Goal: Information Seeking & Learning: Compare options

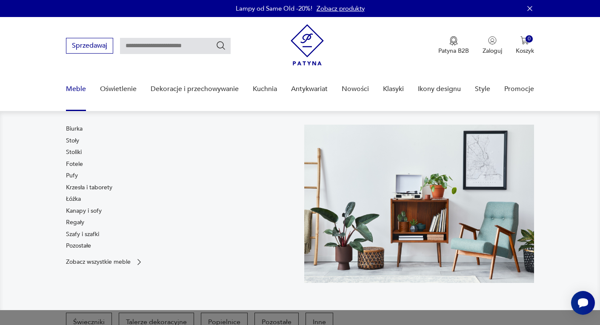
click at [75, 87] on link "Meble" at bounding box center [76, 89] width 20 height 33
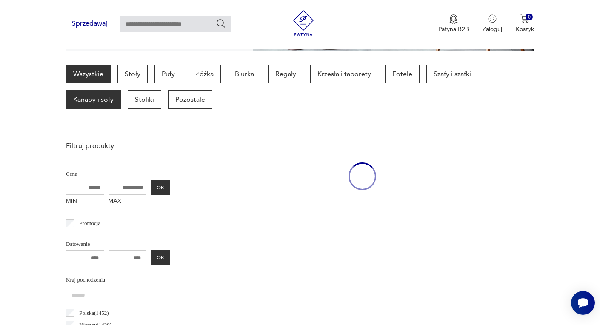
scroll to position [226, 0]
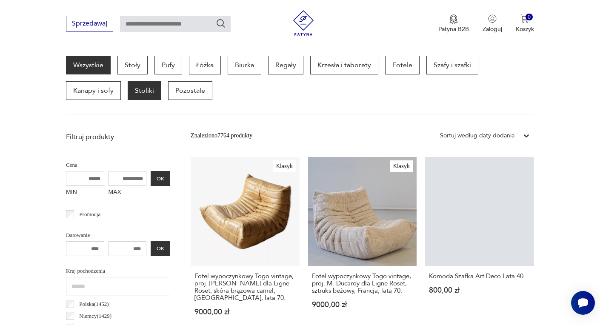
click at [153, 91] on p "Stoliki" at bounding box center [145, 90] width 34 height 19
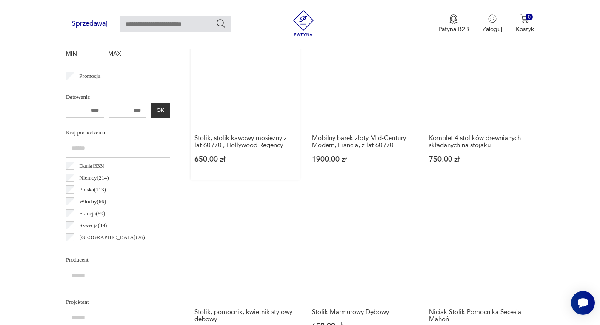
scroll to position [367, 0]
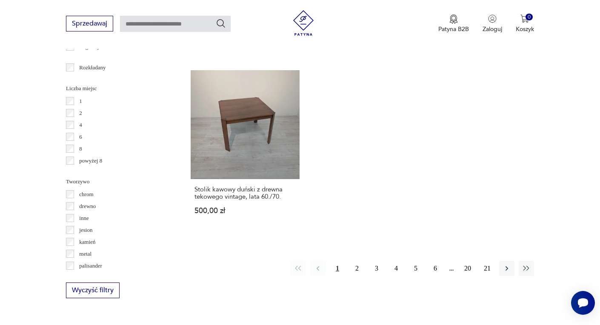
scroll to position [1216, 0]
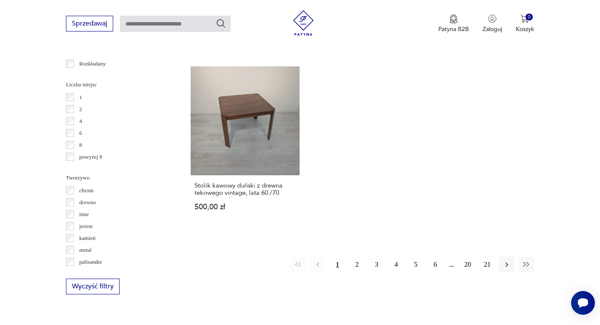
click at [333, 257] on button "1" at bounding box center [337, 264] width 15 height 15
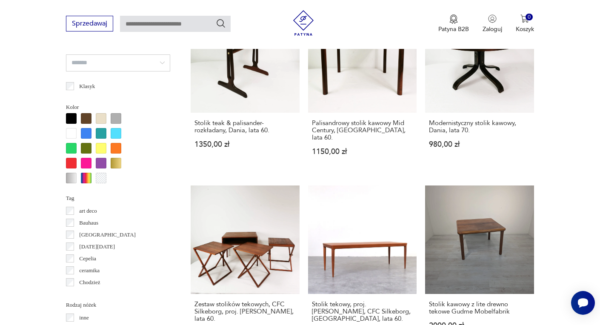
click at [359, 248] on div "Stolik kawowy, [PERSON_NAME] & [PERSON_NAME], Dania, lata 60. 4990,00 zł Stolik…" at bounding box center [362, 178] width 343 height 1061
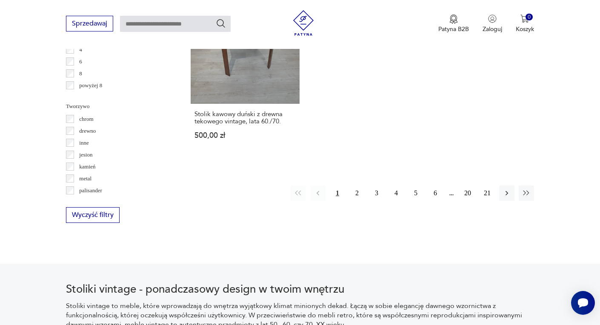
scroll to position [1316, 0]
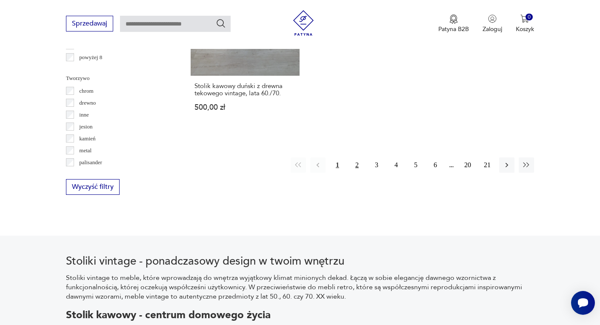
click at [357, 157] on button "2" at bounding box center [356, 164] width 15 height 15
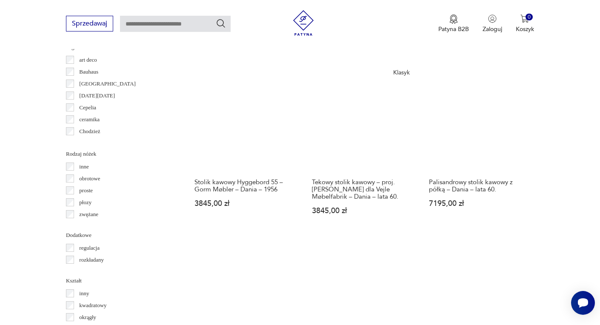
scroll to position [883, 0]
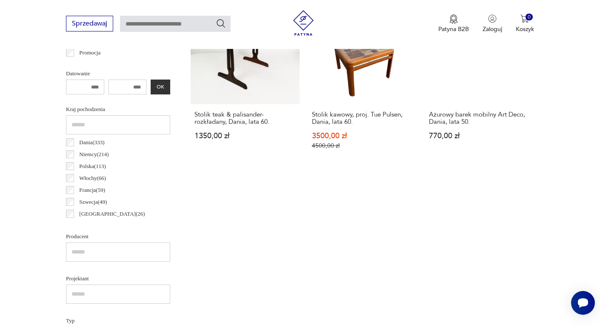
scroll to position [387, 0]
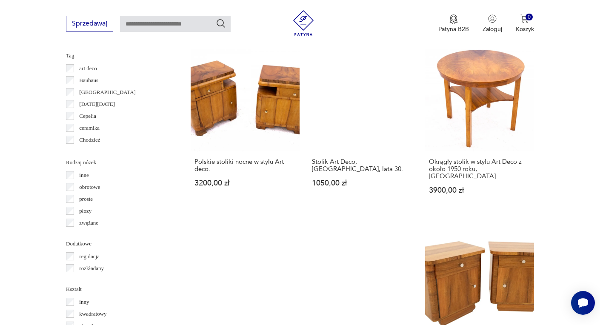
scroll to position [822, 0]
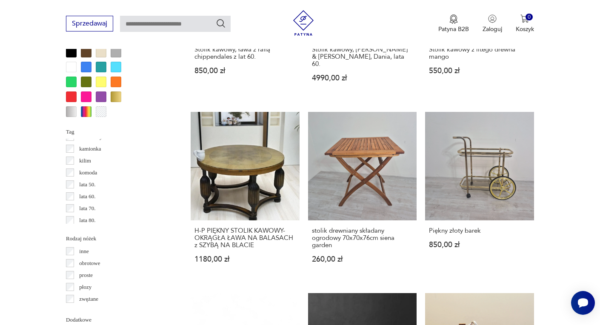
scroll to position [240, 0]
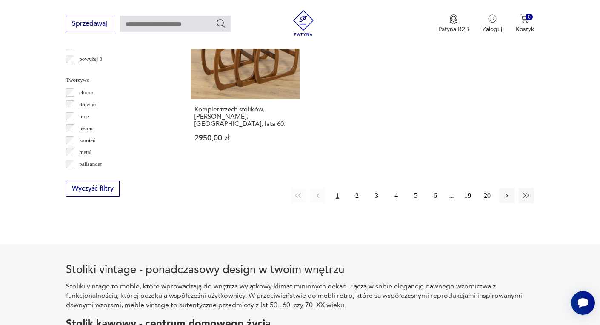
scroll to position [1320, 0]
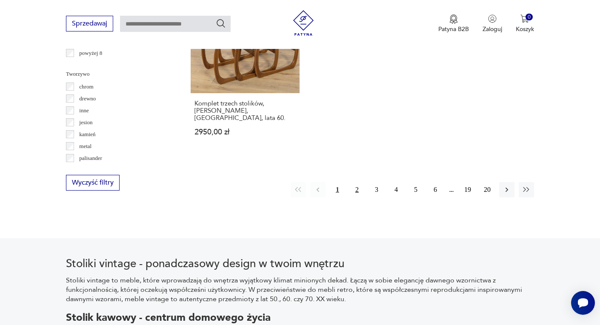
click at [359, 182] on button "2" at bounding box center [356, 189] width 15 height 15
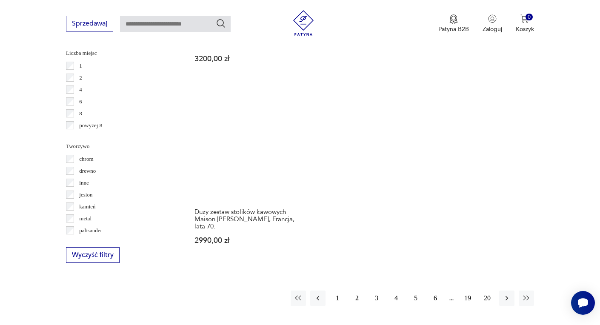
scroll to position [1251, 0]
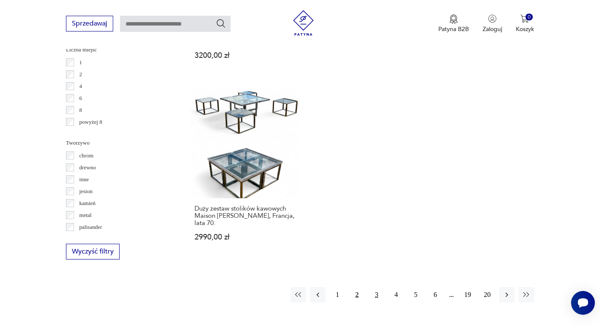
click at [379, 287] on button "3" at bounding box center [376, 294] width 15 height 15
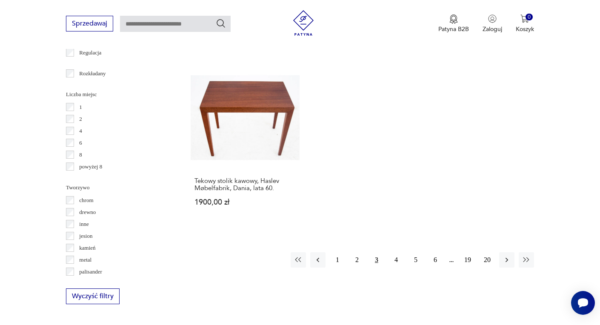
scroll to position [1207, 0]
click at [398, 251] on button "4" at bounding box center [395, 258] width 15 height 15
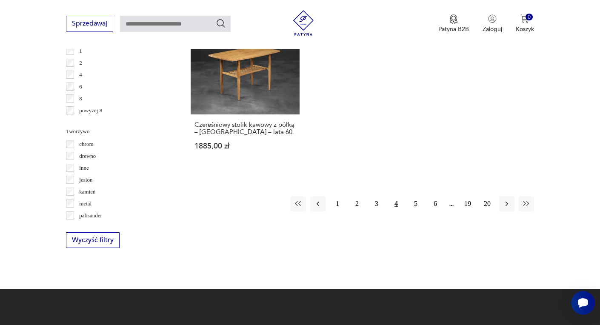
scroll to position [1272, 0]
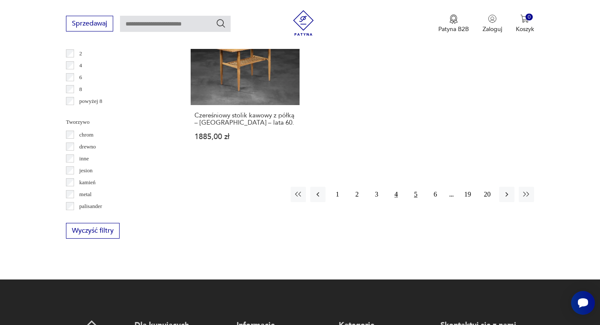
click at [418, 195] on button "5" at bounding box center [415, 194] width 15 height 15
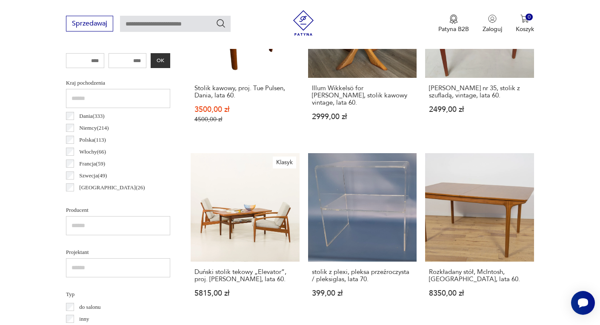
scroll to position [419, 0]
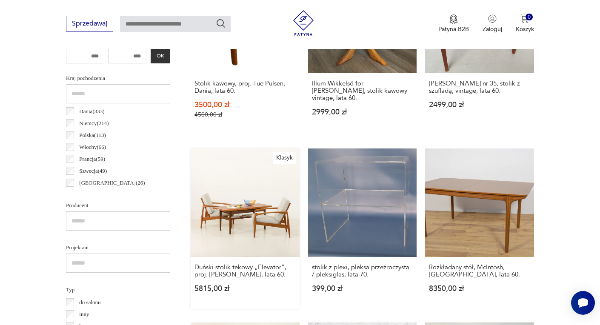
click at [242, 227] on link "Klasyk Duński stolik tekowy „Elevator”, proj. [PERSON_NAME], lata 60. 5815,00 zł" at bounding box center [245, 228] width 109 height 161
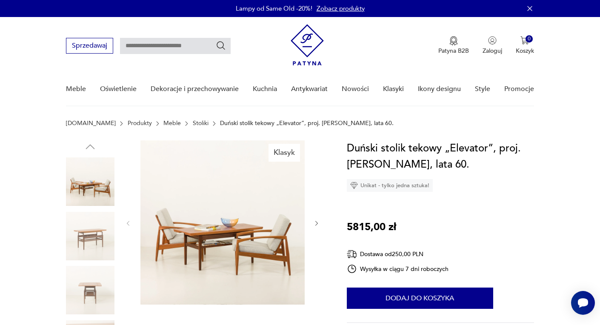
click at [267, 239] on img at bounding box center [222, 222] width 164 height 164
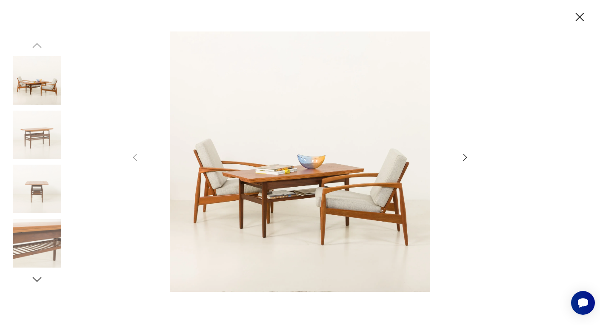
click at [469, 155] on icon "button" at bounding box center [465, 157] width 10 height 10
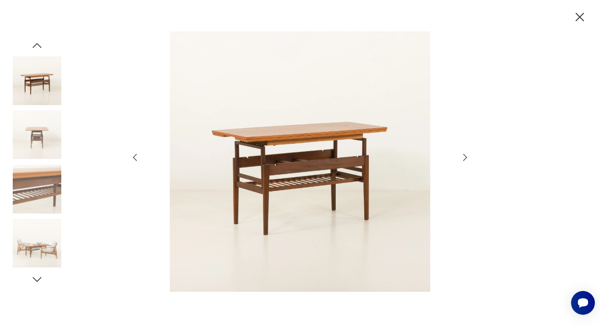
click at [469, 155] on icon "button" at bounding box center [465, 157] width 10 height 10
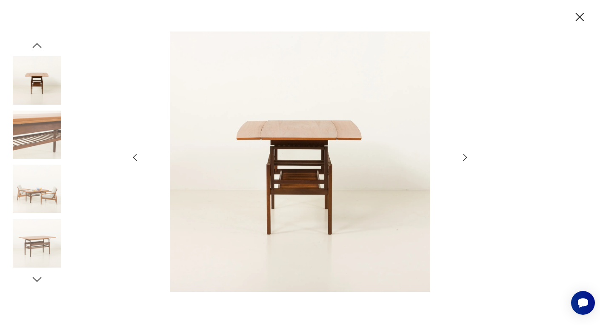
click at [469, 155] on icon "button" at bounding box center [465, 157] width 10 height 10
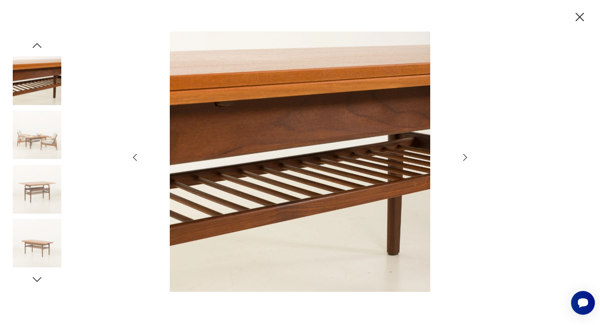
click at [469, 155] on icon "button" at bounding box center [465, 157] width 10 height 10
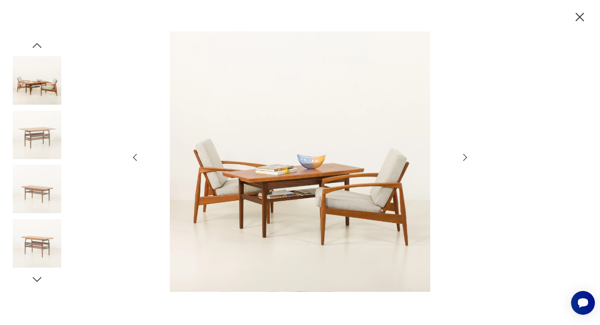
click at [469, 155] on icon "button" at bounding box center [465, 157] width 10 height 10
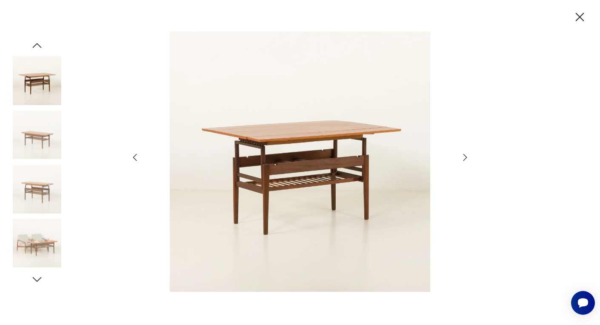
click at [469, 155] on icon "button" at bounding box center [465, 157] width 10 height 10
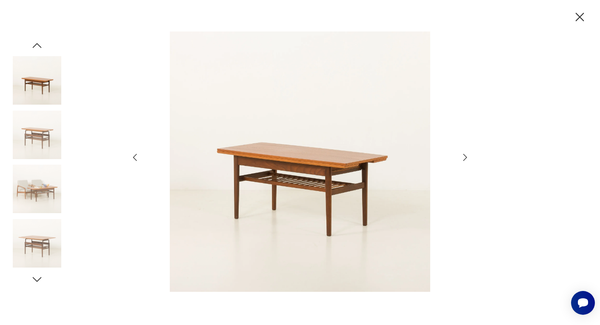
click at [469, 155] on icon "button" at bounding box center [465, 157] width 10 height 10
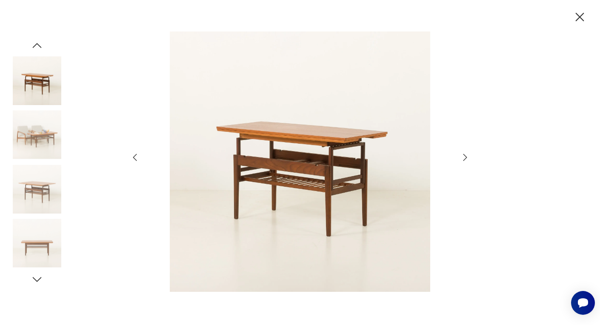
click at [469, 155] on icon "button" at bounding box center [465, 157] width 10 height 10
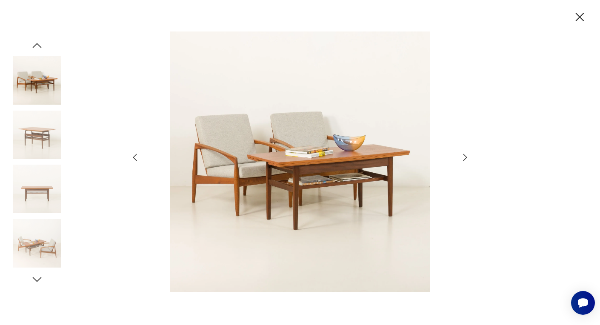
click at [469, 155] on icon "button" at bounding box center [465, 157] width 10 height 10
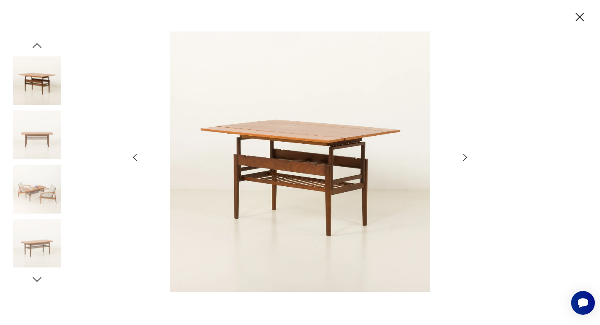
click at [469, 155] on icon "button" at bounding box center [465, 157] width 10 height 10
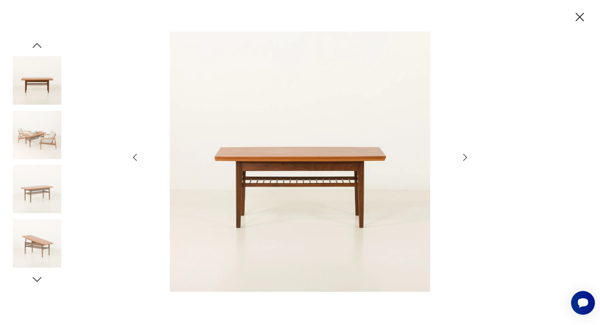
click at [469, 155] on icon "button" at bounding box center [465, 157] width 10 height 10
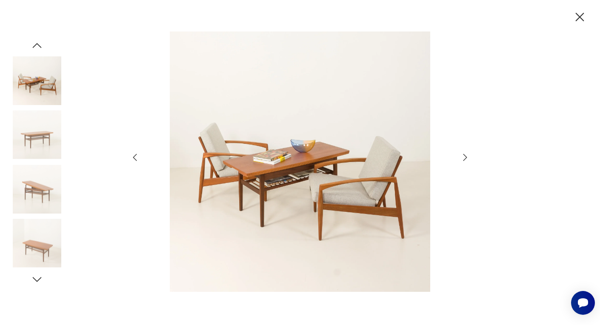
click at [575, 15] on icon "button" at bounding box center [579, 17] width 15 height 15
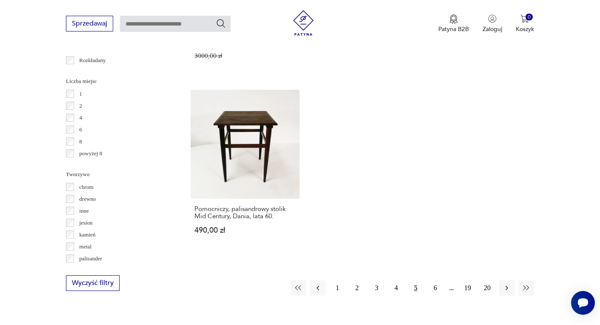
scroll to position [1235, 0]
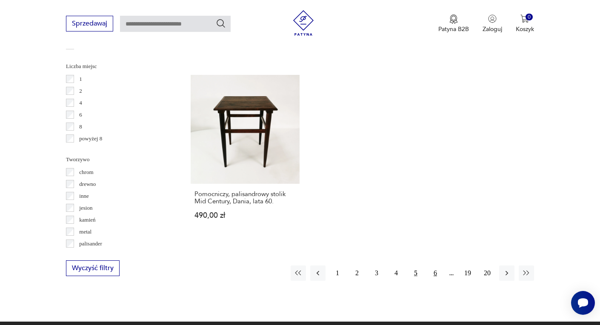
click at [435, 266] on button "6" at bounding box center [434, 272] width 15 height 15
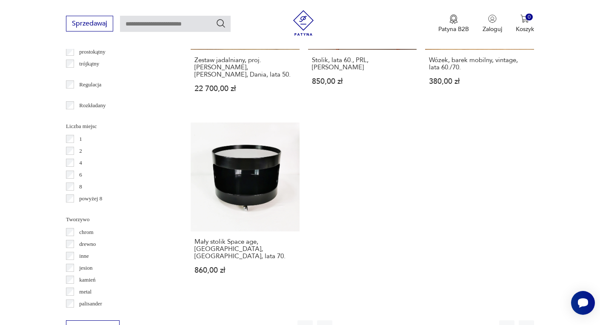
scroll to position [1207, 0]
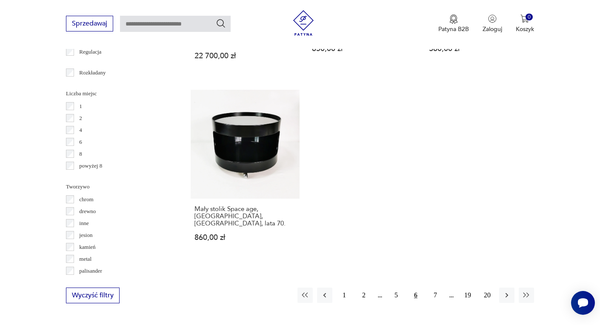
click at [435, 288] on button "7" at bounding box center [434, 295] width 15 height 15
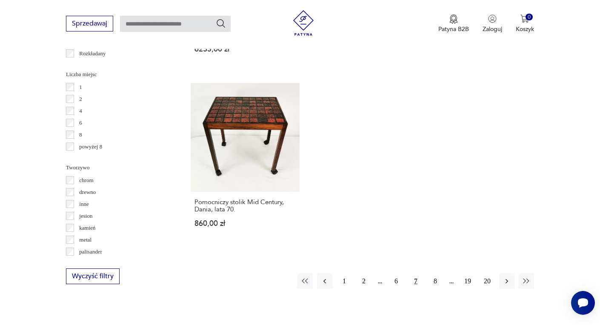
scroll to position [1227, 0]
click at [438, 273] on button "8" at bounding box center [434, 280] width 15 height 15
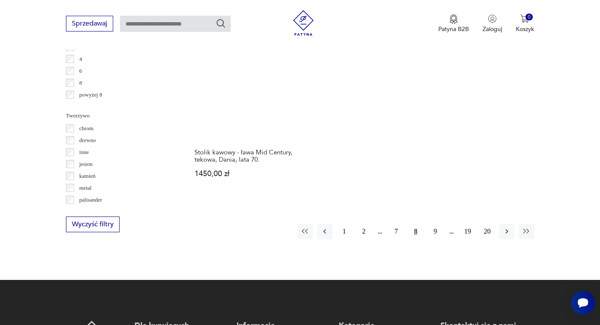
scroll to position [1284, 0]
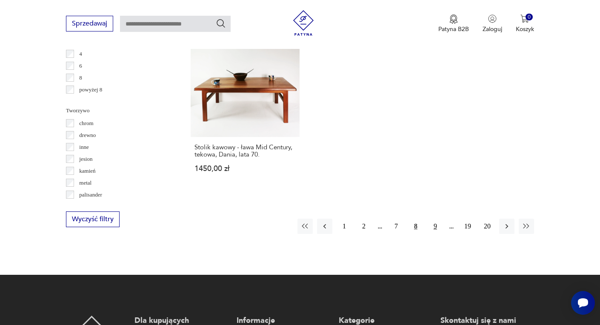
click at [438, 221] on button "9" at bounding box center [434, 226] width 15 height 15
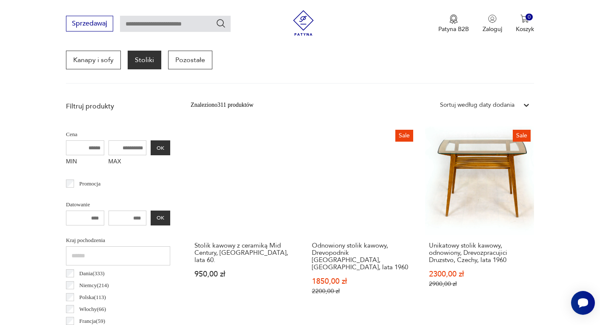
scroll to position [259, 0]
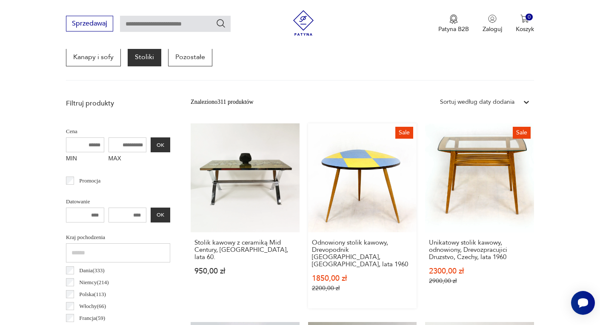
click at [352, 183] on link "Sale Odnowiony stolik kawowy, Drevopodnik [GEOGRAPHIC_DATA], [GEOGRAPHIC_DATA],…" at bounding box center [362, 215] width 109 height 185
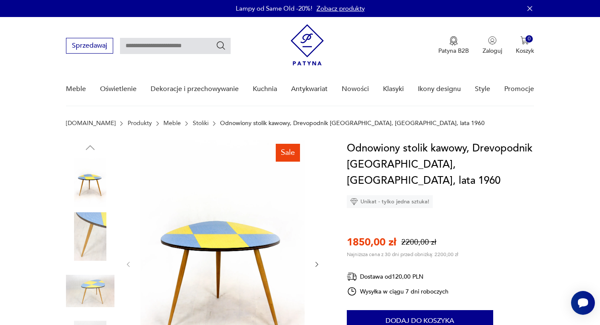
click at [77, 255] on img at bounding box center [90, 236] width 48 height 48
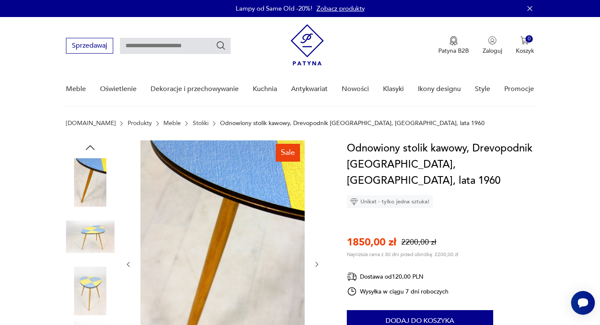
click at [88, 279] on img at bounding box center [90, 291] width 48 height 48
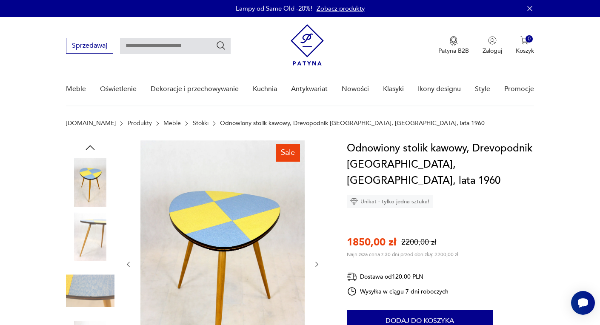
click at [93, 287] on img at bounding box center [90, 291] width 48 height 48
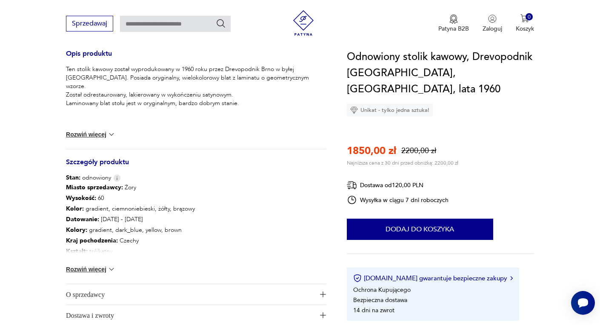
scroll to position [366, 0]
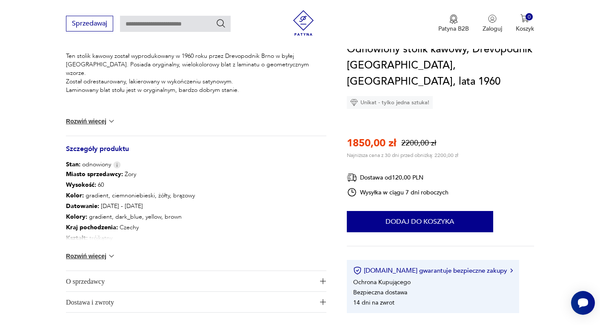
click at [97, 259] on button "Rozwiń więcej" at bounding box center [90, 256] width 49 height 9
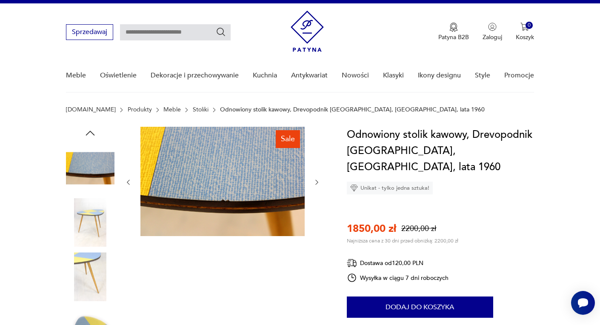
scroll to position [0, 0]
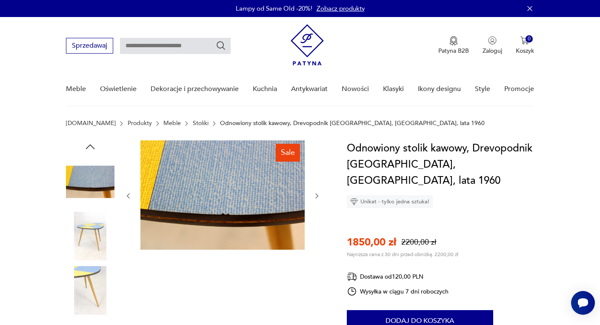
click at [97, 187] on img at bounding box center [90, 181] width 48 height 48
click at [89, 148] on icon "button" at bounding box center [90, 146] width 13 height 13
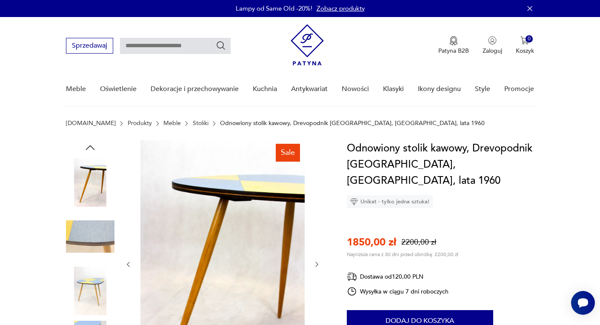
click at [100, 179] on img at bounding box center [90, 182] width 48 height 48
click at [94, 143] on icon "button" at bounding box center [90, 147] width 13 height 13
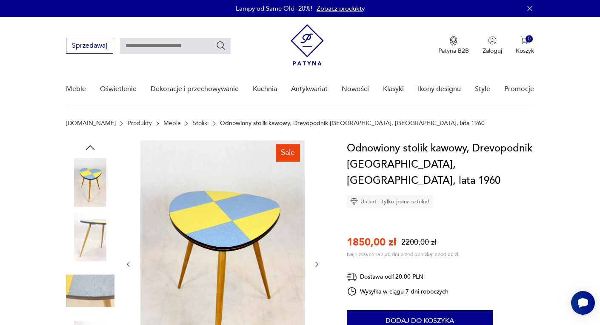
click at [91, 180] on img at bounding box center [90, 182] width 48 height 48
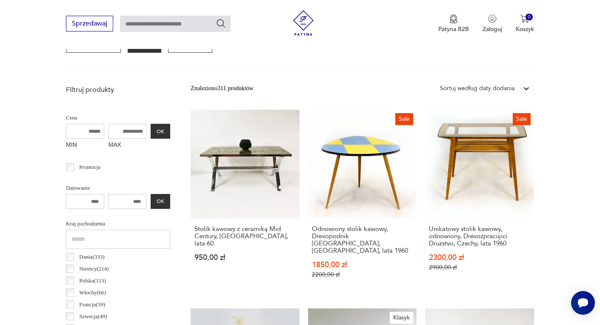
scroll to position [275, 0]
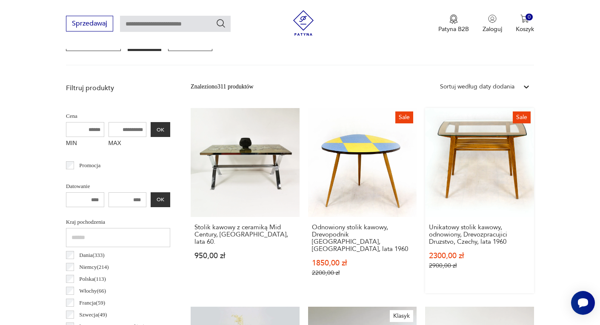
click at [457, 153] on link "Sale Unikatowy stolik kawowy, odnowiony, Drevozpracujici Druzstvo, Czechy, lata…" at bounding box center [479, 200] width 109 height 185
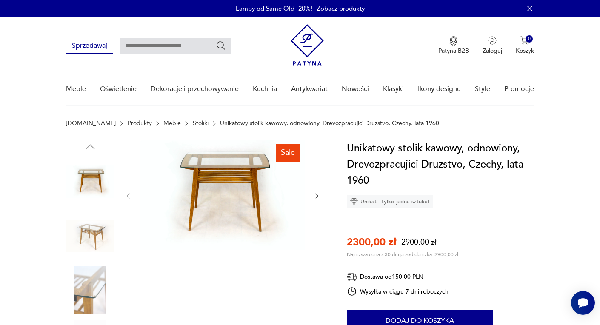
click at [90, 231] on img at bounding box center [90, 236] width 48 height 48
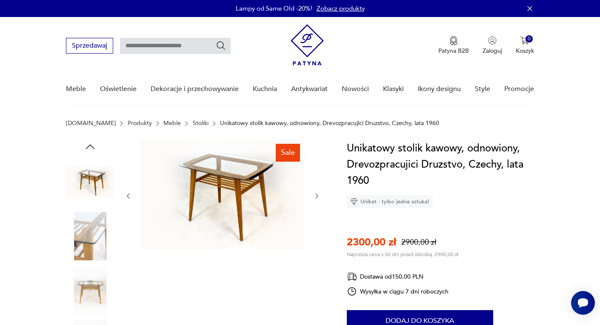
click at [105, 257] on img at bounding box center [90, 236] width 48 height 48
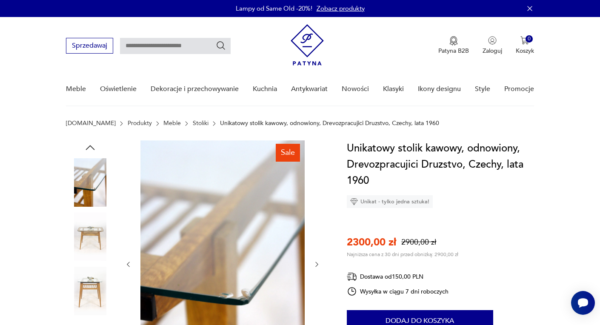
click at [100, 287] on img at bounding box center [90, 291] width 48 height 48
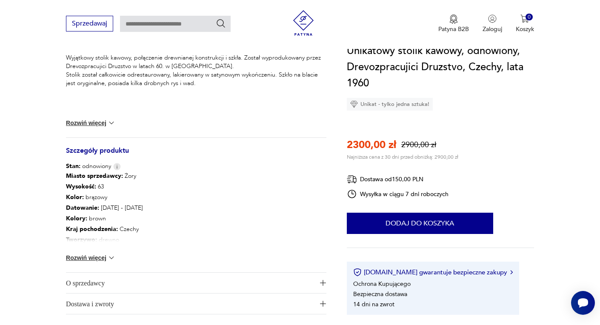
scroll to position [379, 0]
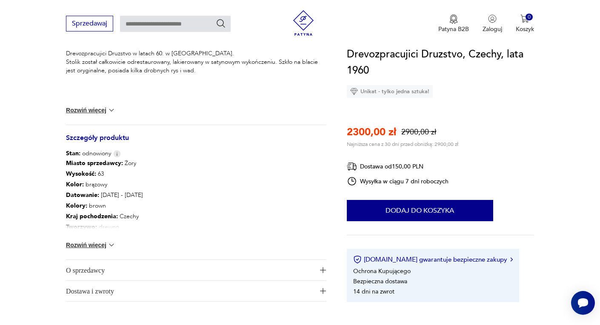
click at [102, 244] on button "Rozwiń więcej" at bounding box center [90, 245] width 49 height 9
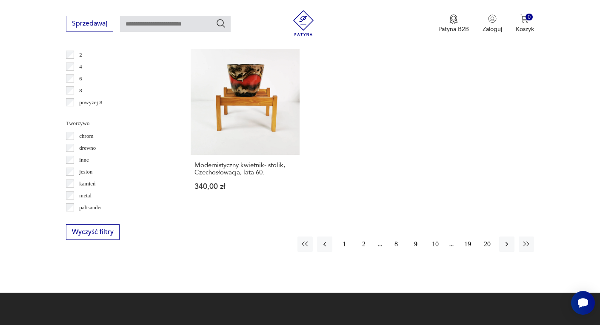
scroll to position [1277, 0]
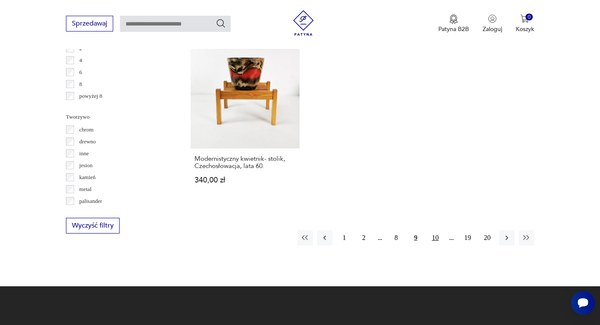
click at [436, 230] on button "10" at bounding box center [434, 237] width 15 height 15
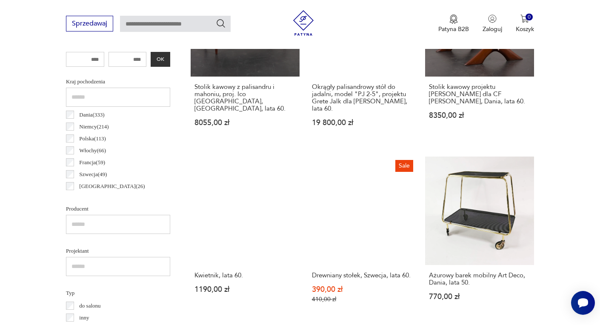
scroll to position [416, 0]
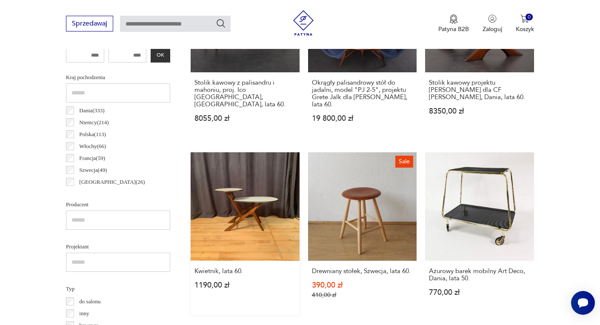
click at [241, 196] on link "Kwietnik, lata 60. 1190,00 zł" at bounding box center [245, 233] width 109 height 163
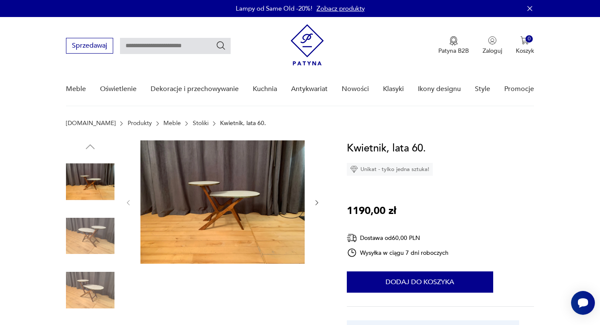
click at [100, 177] on img at bounding box center [90, 181] width 48 height 48
click at [83, 246] on img at bounding box center [90, 236] width 48 height 48
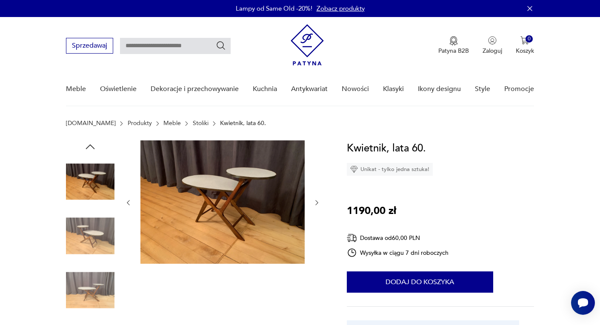
click at [85, 290] on img at bounding box center [90, 290] width 48 height 48
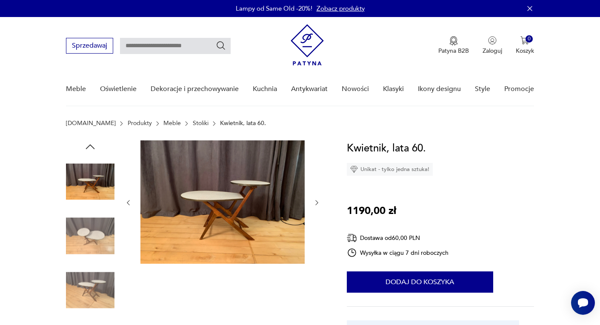
click at [94, 224] on img at bounding box center [90, 236] width 48 height 48
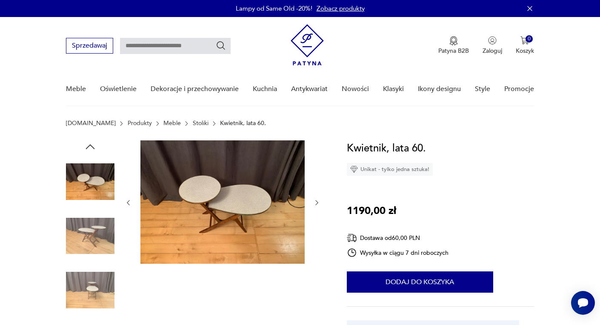
click at [103, 282] on img at bounding box center [90, 290] width 48 height 48
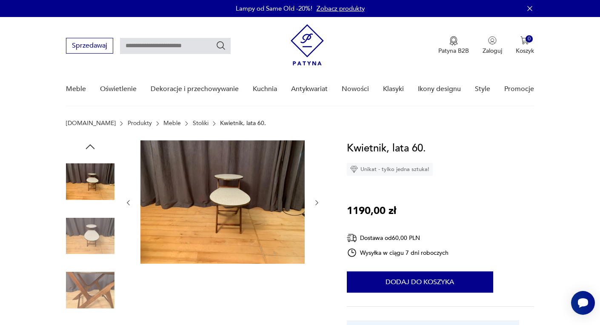
click at [99, 290] on img at bounding box center [90, 290] width 48 height 48
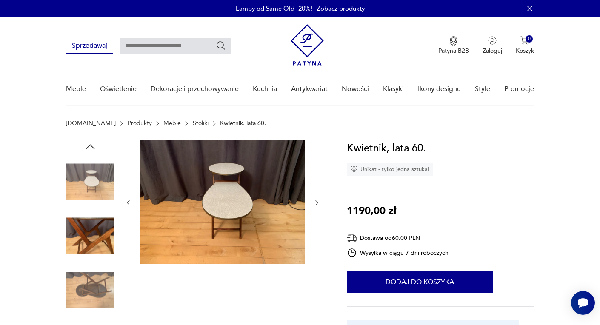
click at [224, 202] on img at bounding box center [222, 201] width 164 height 123
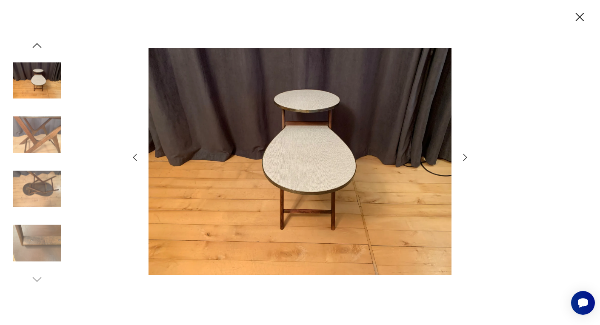
click at [296, 181] on img at bounding box center [299, 161] width 303 height 260
click at [580, 17] on icon "button" at bounding box center [579, 17] width 9 height 9
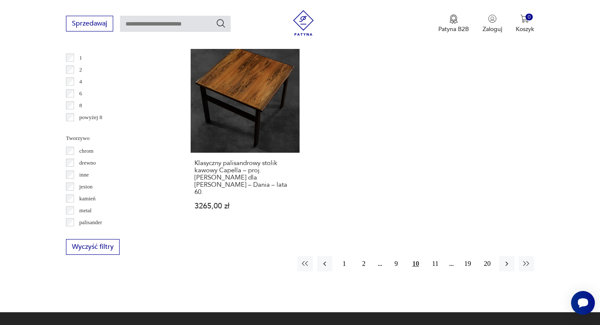
scroll to position [1267, 0]
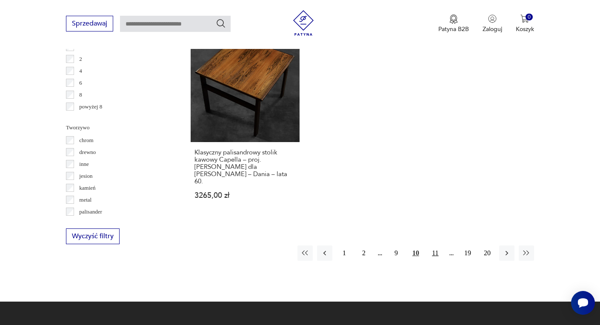
click at [435, 245] on button "11" at bounding box center [434, 252] width 15 height 15
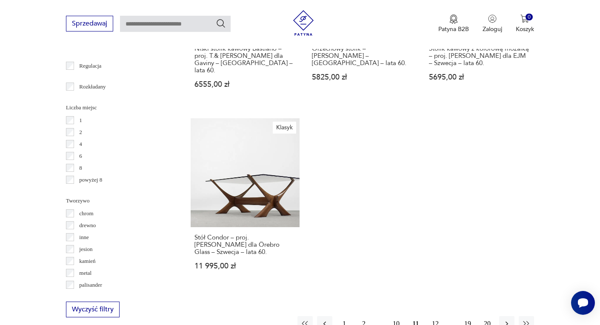
scroll to position [1221, 0]
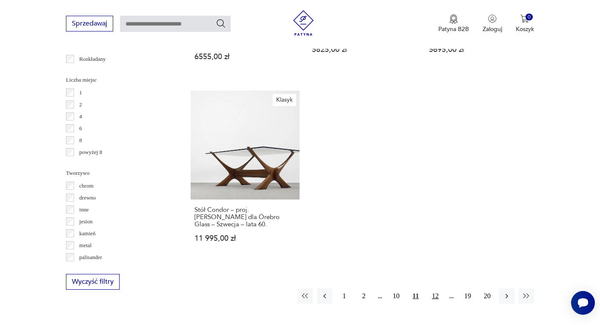
click at [438, 288] on button "12" at bounding box center [434, 295] width 15 height 15
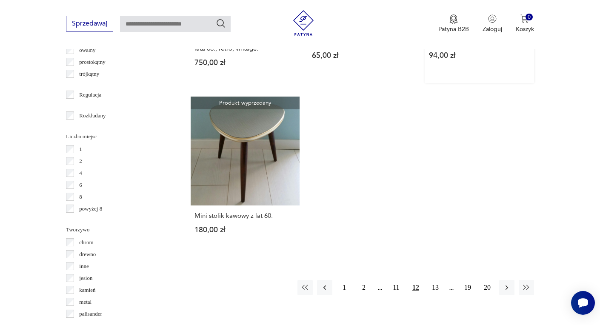
scroll to position [1168, 0]
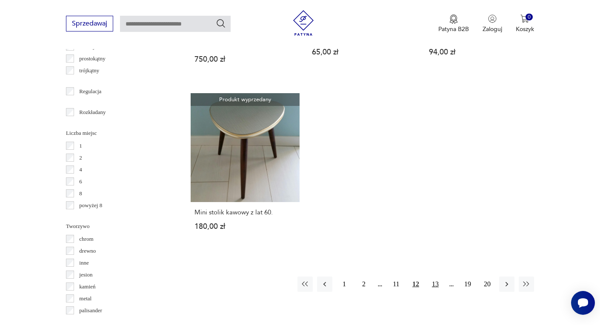
click at [436, 276] on button "13" at bounding box center [434, 283] width 15 height 15
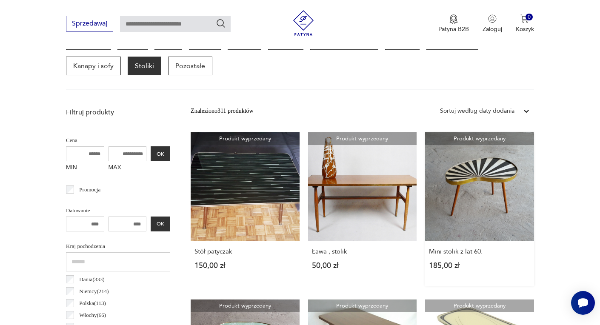
scroll to position [253, 0]
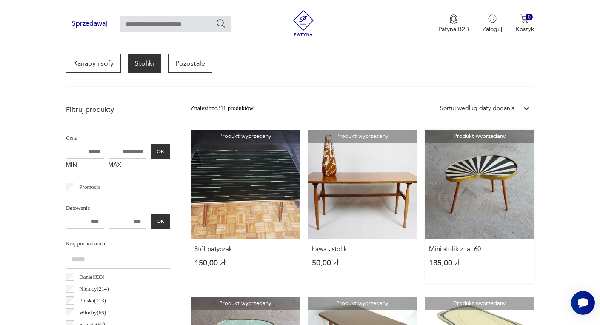
click at [472, 183] on link "Produkt wyprzedany Mini stolik z lat 60. 185,00 zł" at bounding box center [479, 207] width 109 height 154
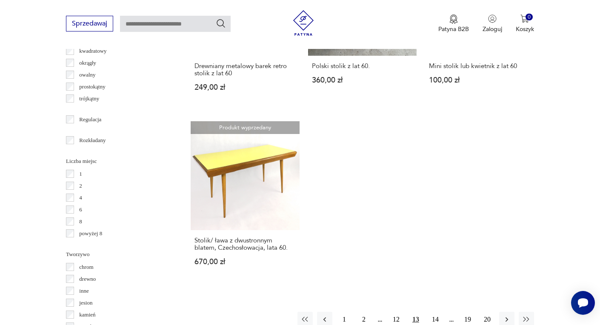
scroll to position [1145, 0]
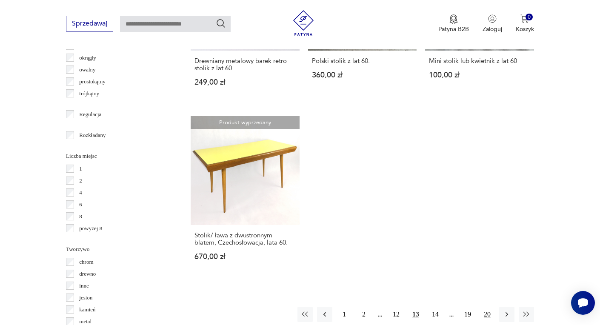
click at [485, 314] on button "20" at bounding box center [486, 314] width 15 height 15
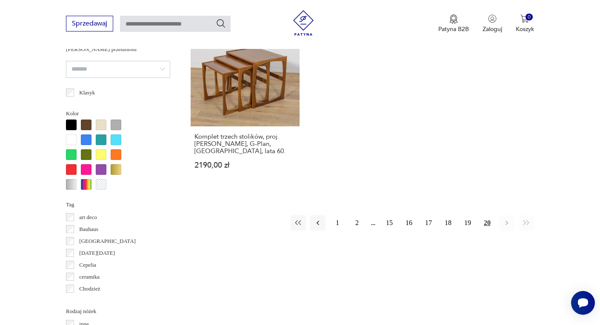
scroll to position [729, 0]
click at [147, 71] on input "search" at bounding box center [118, 68] width 104 height 17
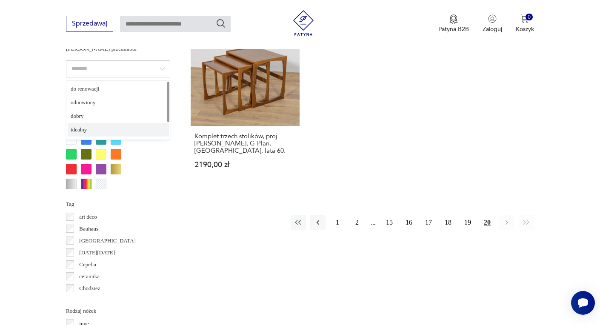
click at [134, 184] on div "Kolor" at bounding box center [118, 148] width 104 height 82
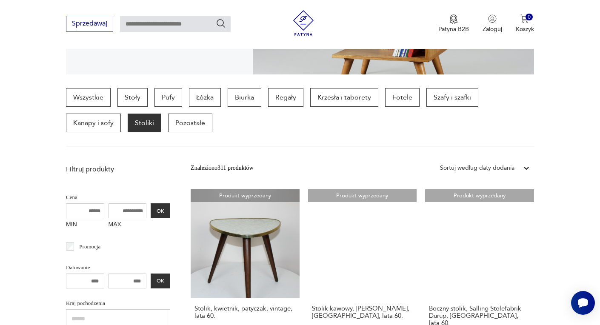
scroll to position [192, 0]
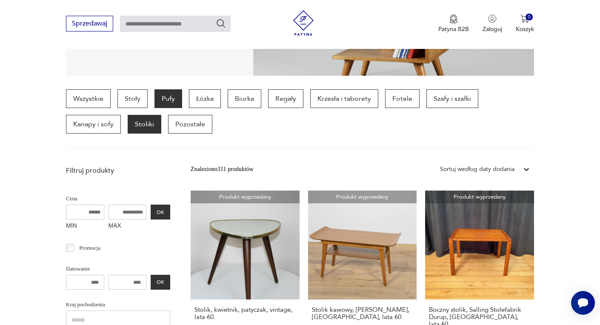
click at [174, 102] on p "Pufy" at bounding box center [168, 98] width 28 height 19
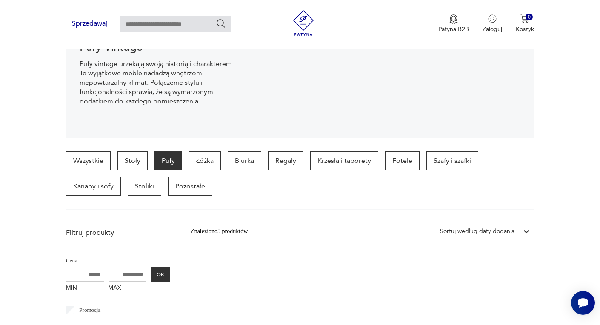
scroll to position [129, 0]
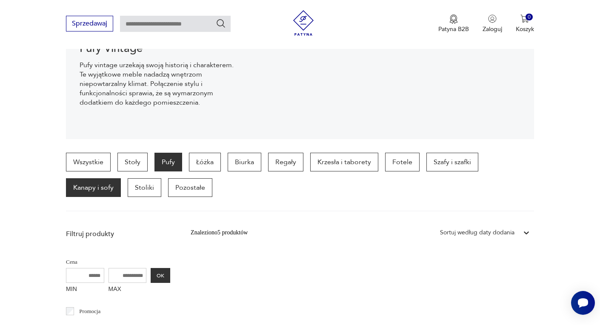
click at [111, 192] on p "Kanapy i sofy" at bounding box center [93, 187] width 55 height 19
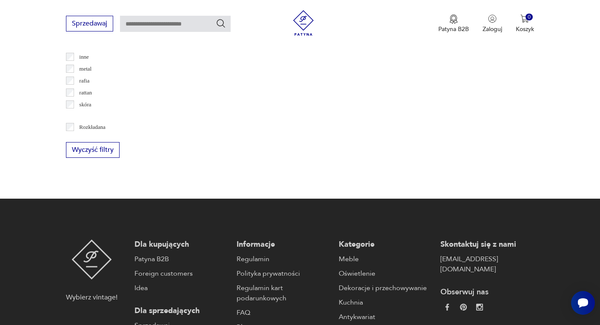
scroll to position [1044, 0]
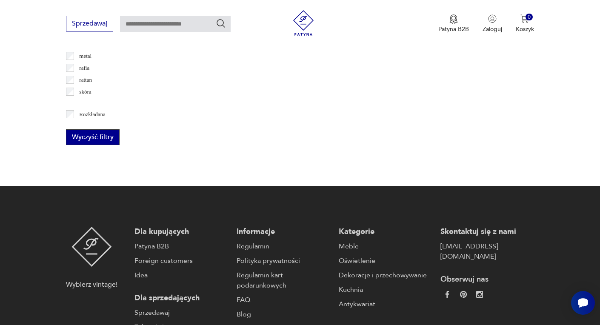
click at [103, 137] on button "Wyczyść filtry" at bounding box center [93, 137] width 54 height 16
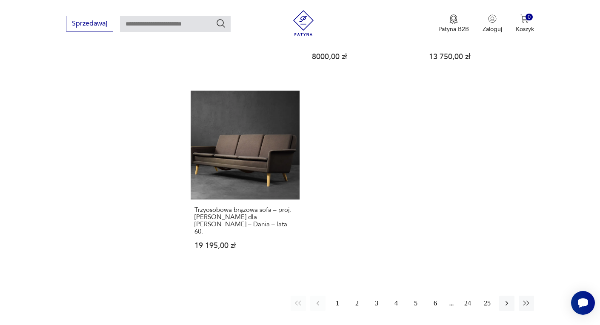
scroll to position [1229, 0]
click at [356, 295] on button "2" at bounding box center [356, 302] width 15 height 15
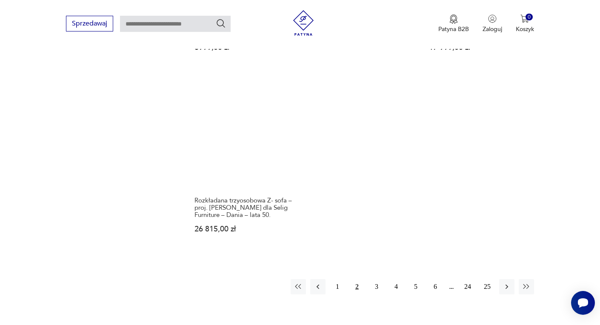
scroll to position [1241, 0]
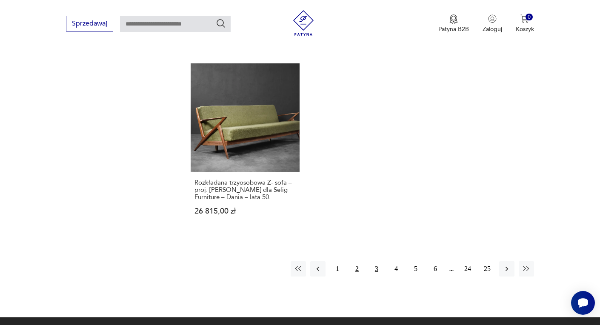
click at [381, 261] on button "3" at bounding box center [376, 268] width 15 height 15
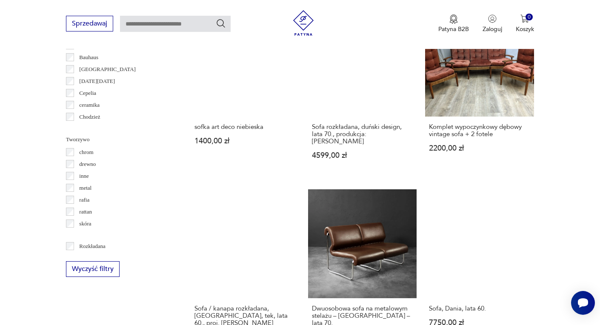
scroll to position [913, 0]
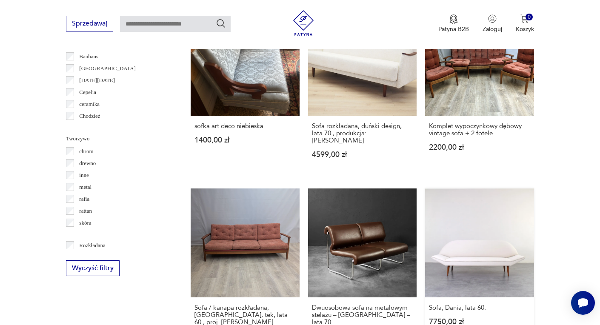
click at [461, 241] on link "Sofa, Dania, lata 60. 7750,00 zł" at bounding box center [479, 272] width 109 height 168
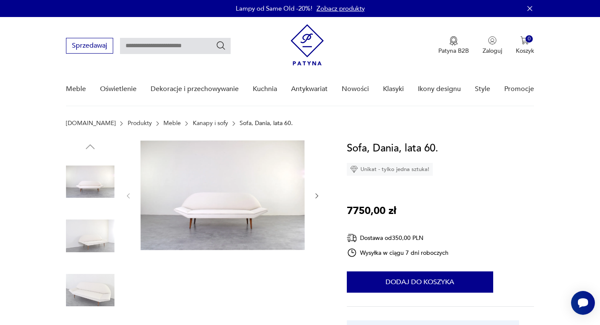
click at [66, 232] on img at bounding box center [90, 236] width 48 height 48
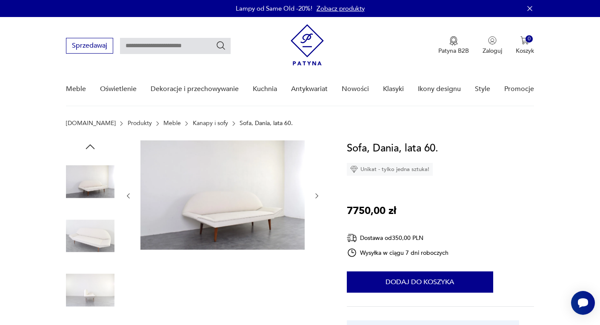
click at [103, 282] on img at bounding box center [90, 290] width 48 height 48
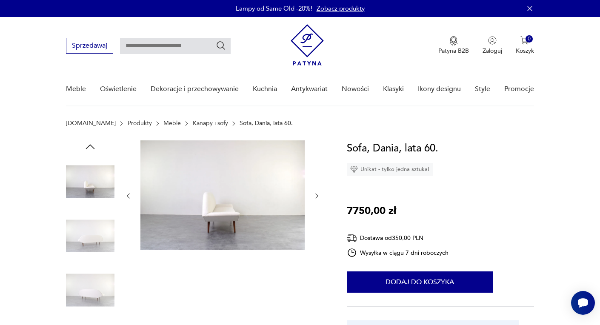
click at [101, 250] on img at bounding box center [90, 236] width 48 height 48
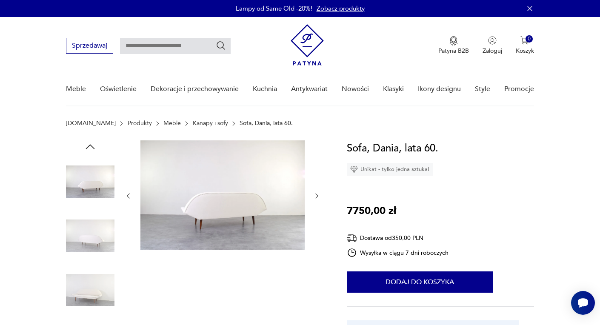
click at [217, 216] on img at bounding box center [222, 194] width 164 height 109
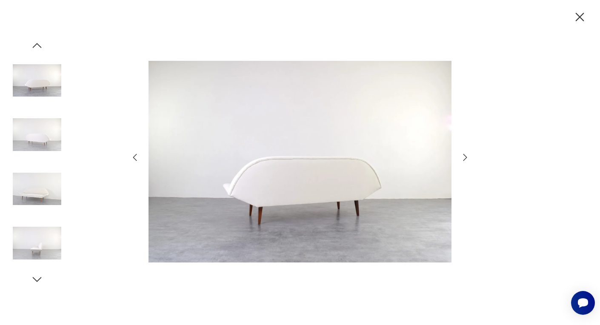
click at [461, 155] on icon "button" at bounding box center [465, 157] width 10 height 10
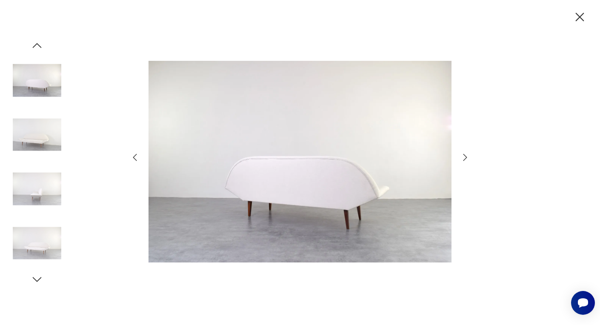
click at [461, 155] on icon "button" at bounding box center [465, 157] width 10 height 10
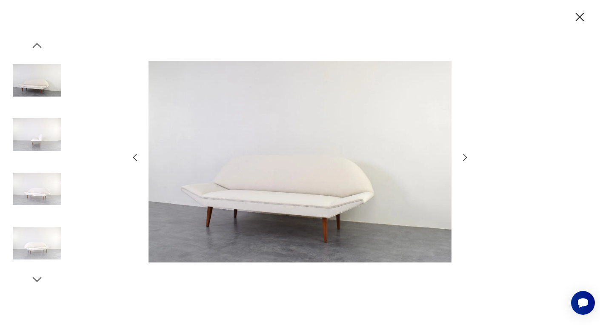
click at [461, 155] on icon "button" at bounding box center [465, 157] width 10 height 10
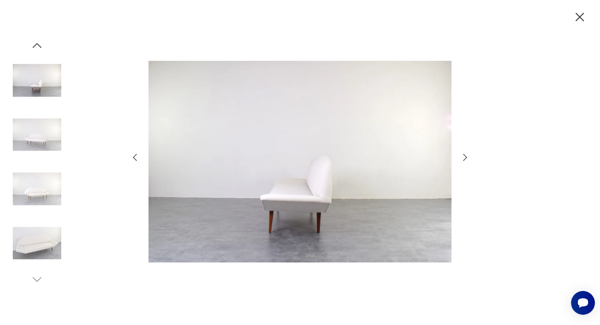
click at [461, 155] on icon "button" at bounding box center [465, 157] width 10 height 10
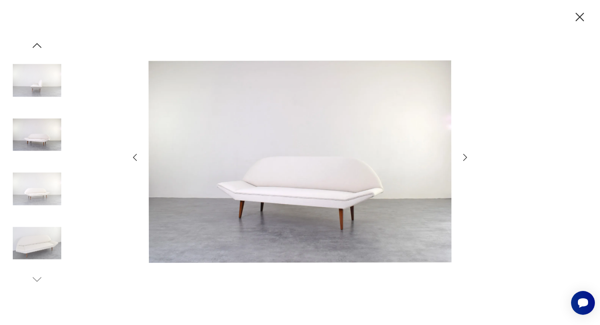
click at [461, 155] on icon "button" at bounding box center [465, 157] width 10 height 10
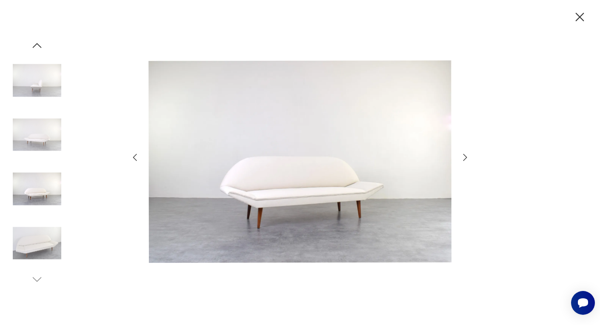
click at [461, 155] on icon "button" at bounding box center [465, 157] width 10 height 10
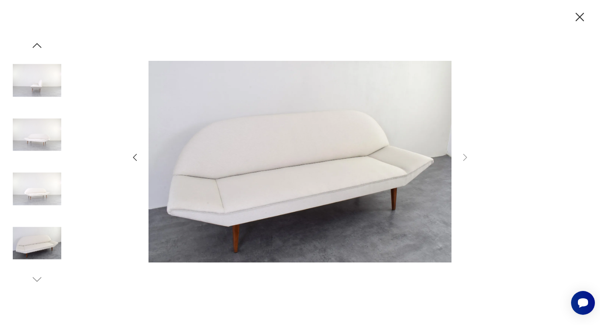
click at [576, 11] on icon "button" at bounding box center [579, 17] width 15 height 15
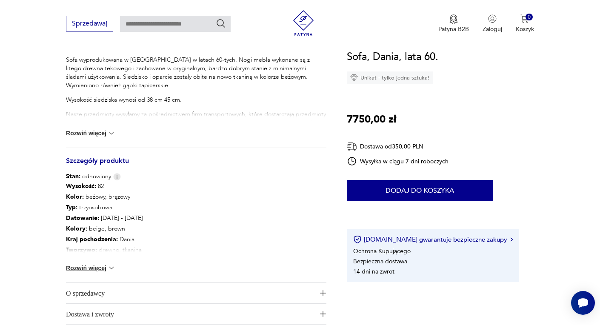
scroll to position [373, 0]
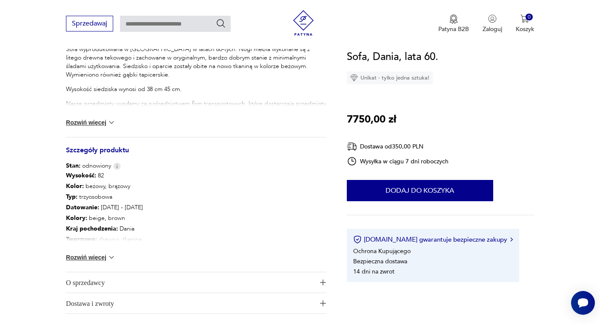
click at [96, 253] on button "Rozwiń więcej" at bounding box center [90, 257] width 49 height 9
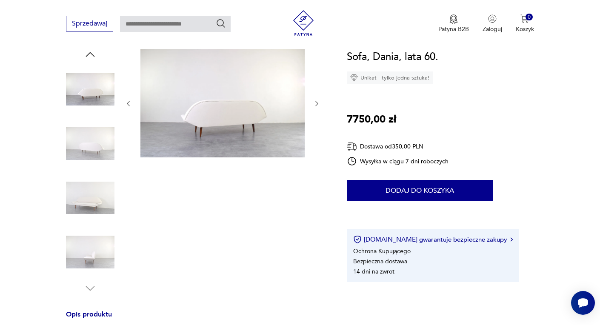
scroll to position [0, 0]
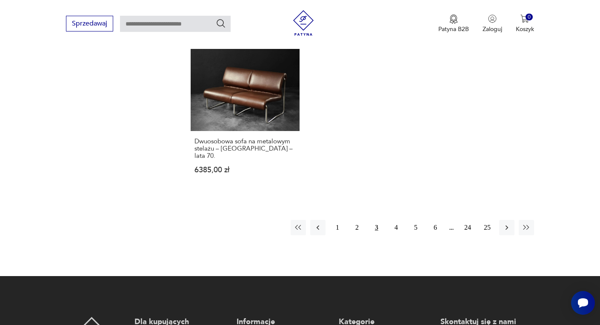
scroll to position [1262, 0]
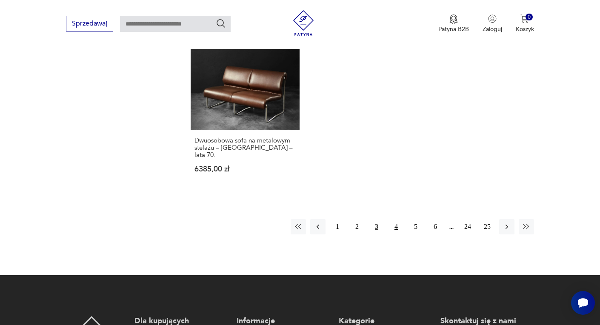
click at [398, 219] on button "4" at bounding box center [395, 226] width 15 height 15
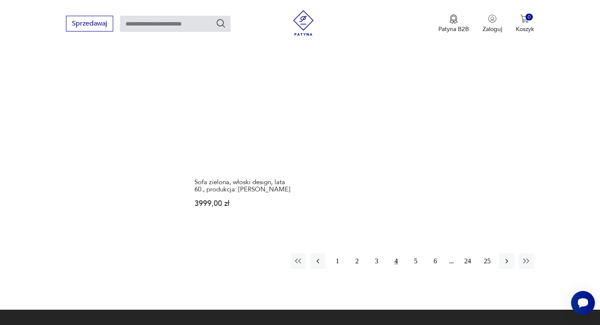
scroll to position [1249, 0]
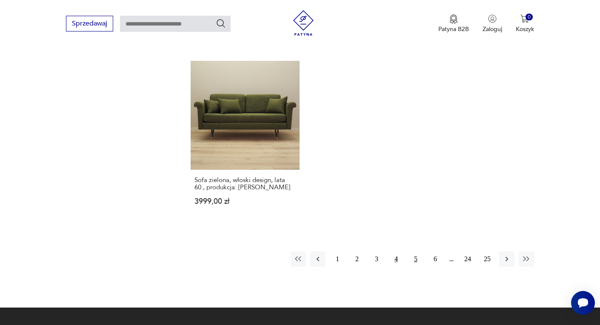
click at [416, 251] on button "5" at bounding box center [415, 258] width 15 height 15
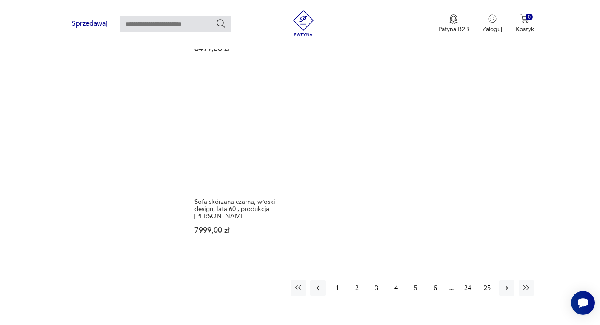
scroll to position [1235, 0]
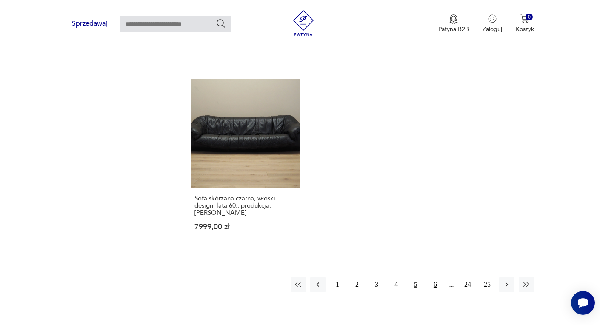
click at [437, 277] on button "6" at bounding box center [434, 284] width 15 height 15
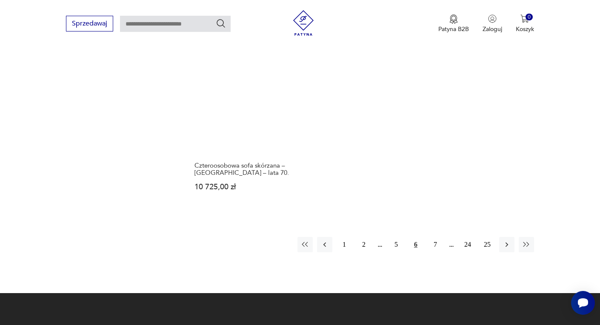
scroll to position [1271, 0]
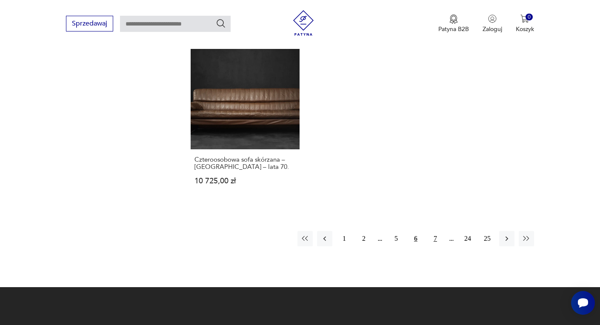
click at [433, 231] on button "7" at bounding box center [434, 238] width 15 height 15
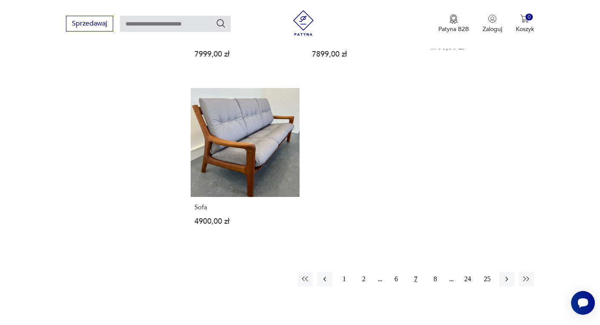
scroll to position [1212, 0]
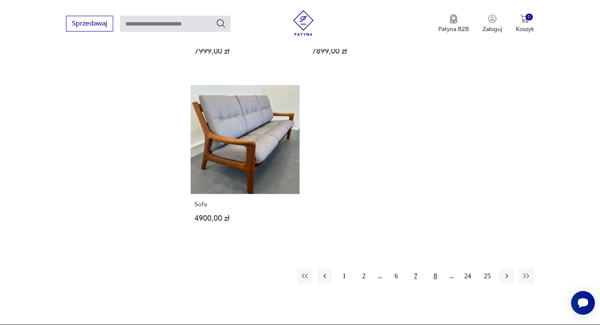
click at [436, 268] on button "8" at bounding box center [434, 275] width 15 height 15
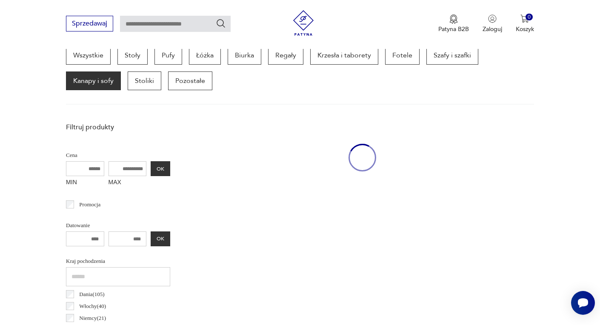
scroll to position [226, 0]
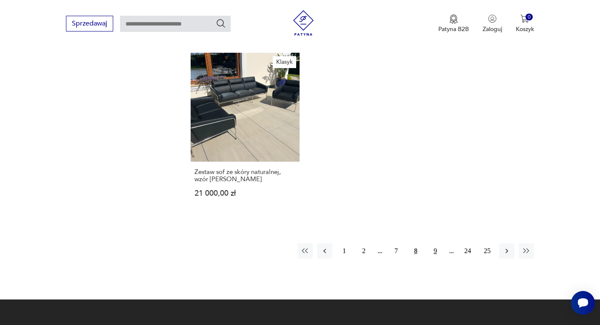
click at [433, 243] on button "9" at bounding box center [434, 250] width 15 height 15
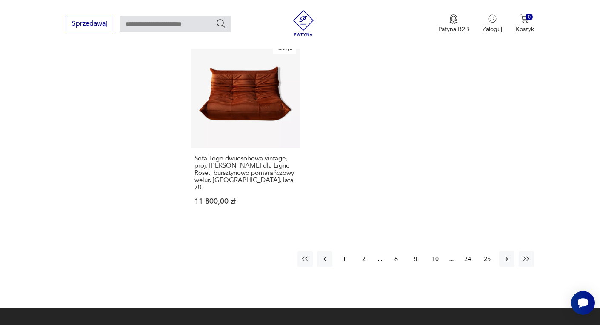
scroll to position [1344, 0]
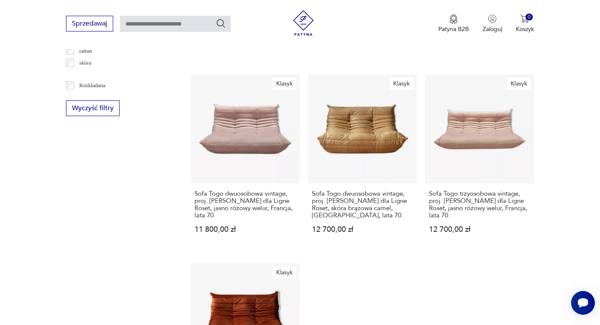
scroll to position [1067, 0]
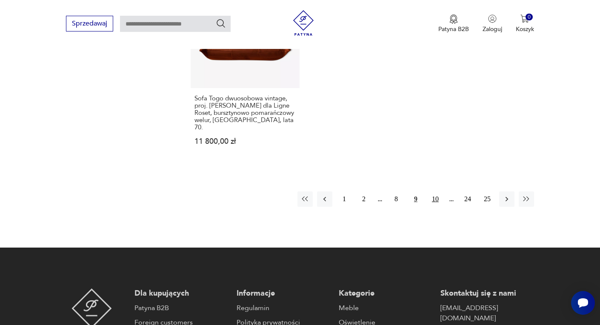
click at [436, 191] on button "10" at bounding box center [434, 198] width 15 height 15
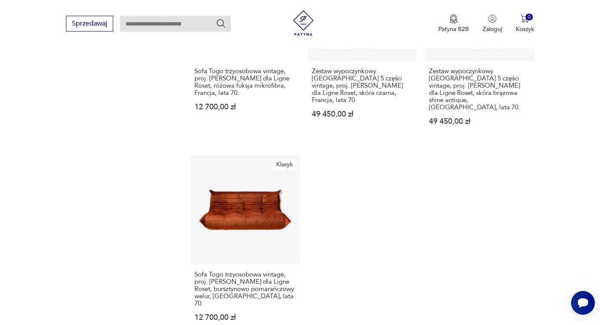
scroll to position [1265, 0]
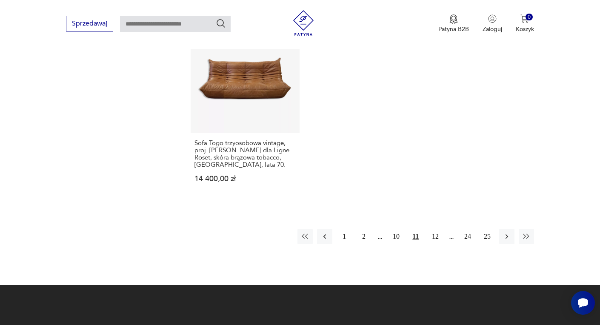
scroll to position [1397, 0]
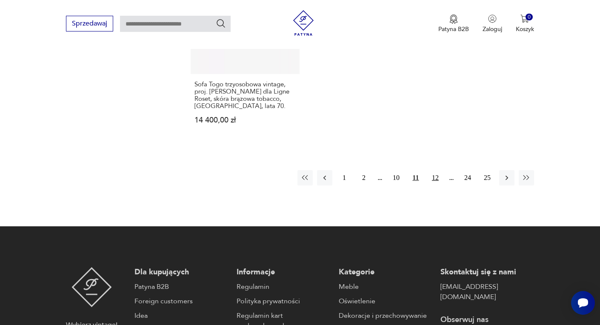
click at [433, 170] on button "12" at bounding box center [434, 177] width 15 height 15
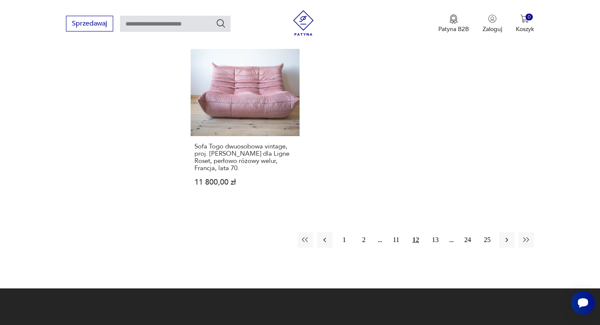
scroll to position [1341, 0]
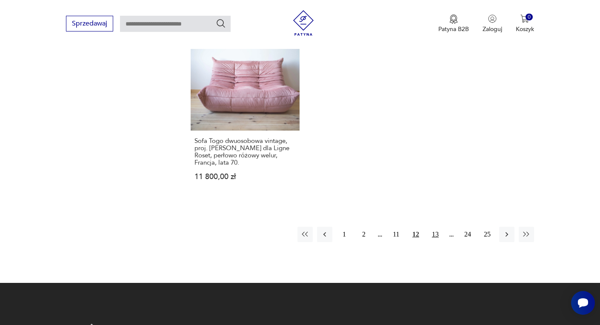
click at [433, 227] on button "13" at bounding box center [434, 234] width 15 height 15
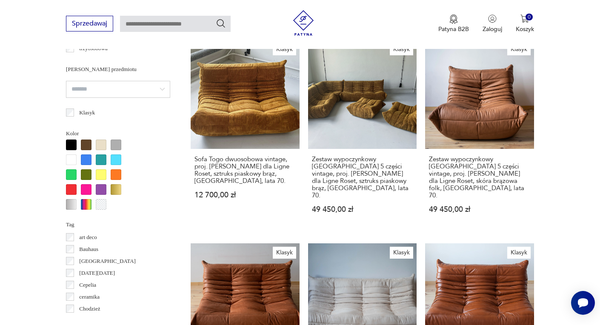
scroll to position [702, 0]
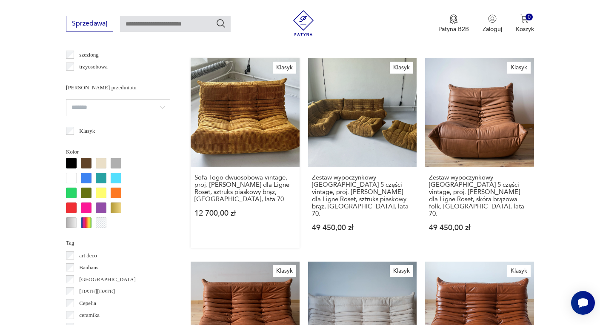
click at [226, 140] on link "Klasyk Sofa Togo dwuosobowa vintage, proj. [PERSON_NAME] dla Ligne Roset, sztru…" at bounding box center [245, 153] width 109 height 190
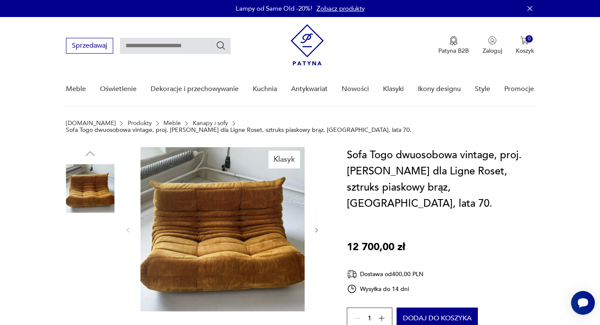
click at [88, 241] on img at bounding box center [90, 243] width 48 height 48
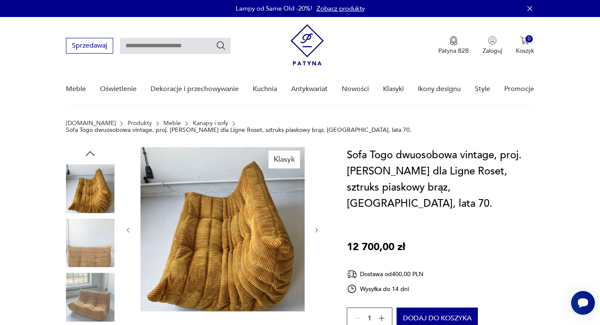
click at [99, 293] on img at bounding box center [90, 297] width 48 height 48
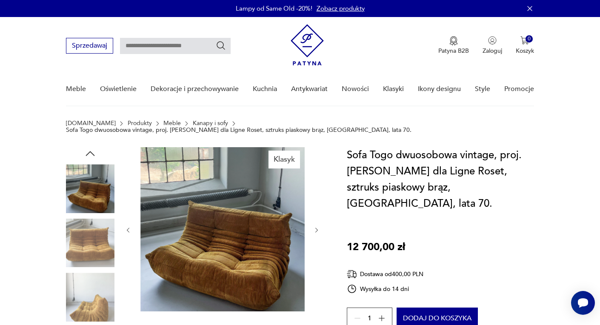
click at [100, 234] on img at bounding box center [90, 243] width 48 height 48
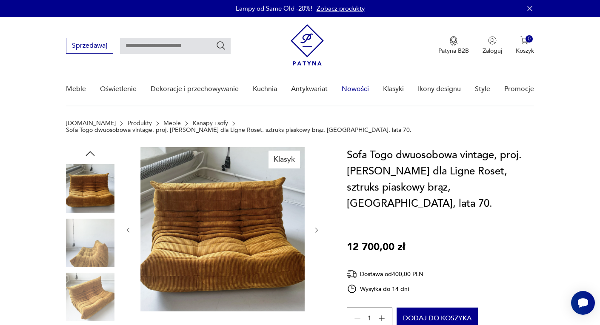
click at [357, 88] on link "Nowości" at bounding box center [355, 89] width 27 height 33
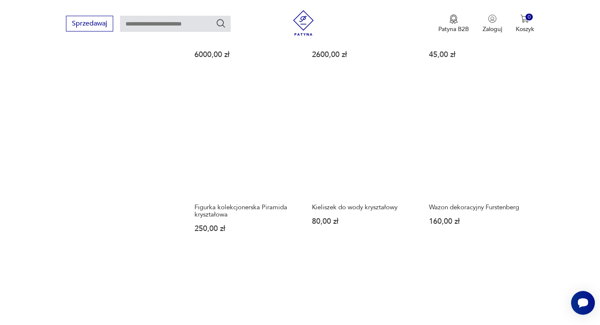
scroll to position [704, 0]
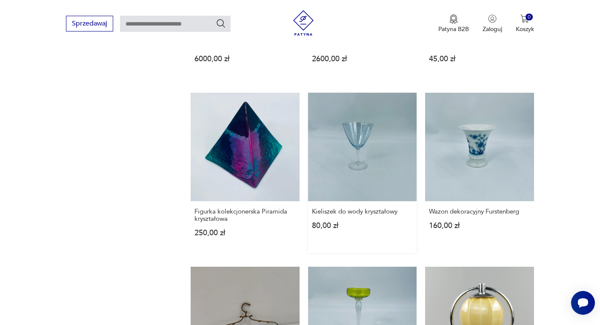
click at [357, 140] on link "Kieliszek do wody kryształowy 80,00 zł" at bounding box center [362, 173] width 109 height 161
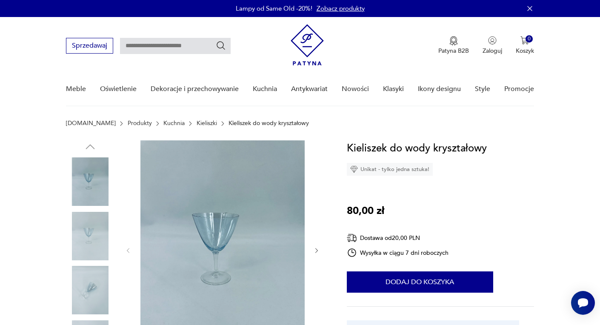
click at [94, 236] on img at bounding box center [90, 236] width 48 height 48
click at [91, 178] on img at bounding box center [90, 181] width 48 height 48
click at [88, 239] on img at bounding box center [90, 236] width 48 height 48
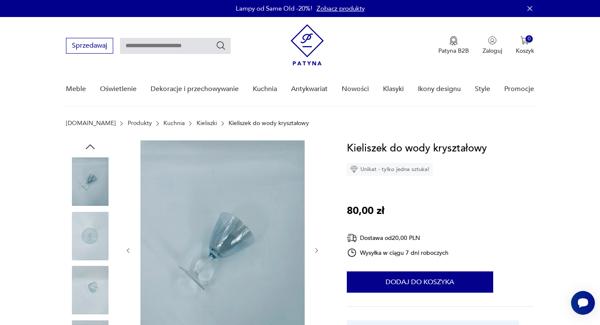
click at [88, 252] on img at bounding box center [90, 236] width 48 height 48
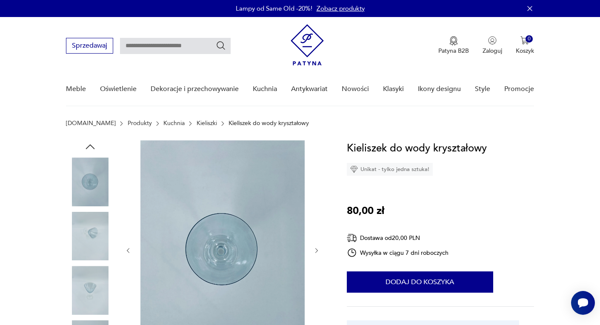
click at [92, 281] on img at bounding box center [90, 290] width 48 height 48
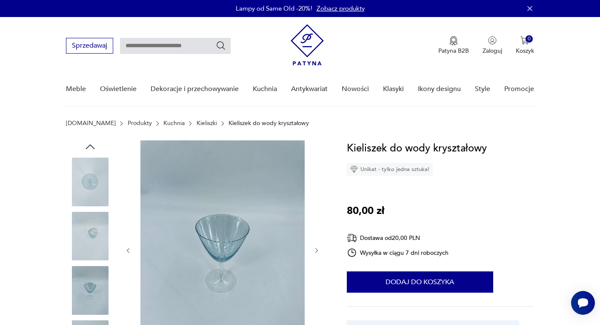
click at [83, 220] on img at bounding box center [90, 236] width 48 height 48
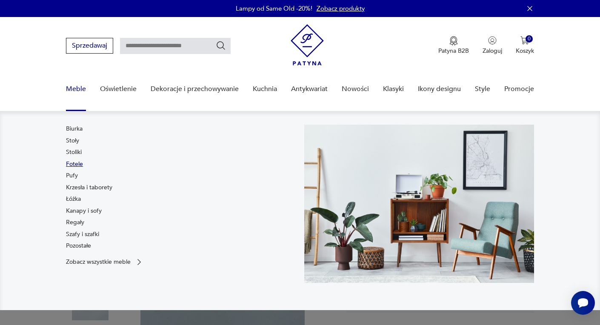
click at [73, 162] on link "Fotele" at bounding box center [74, 164] width 17 height 9
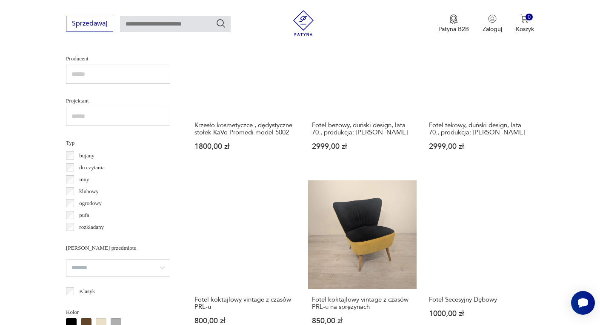
scroll to position [566, 0]
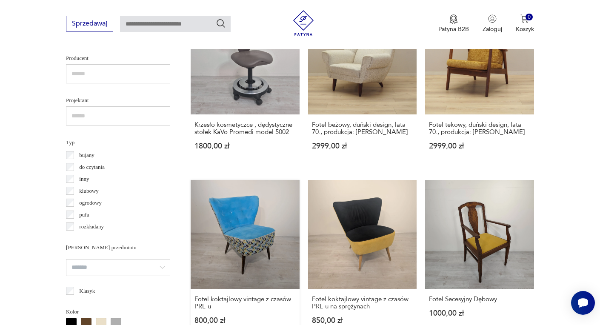
click at [251, 238] on link "Fotel koktajlowy vintage z czasów PRL-u 800,00 zł" at bounding box center [245, 260] width 109 height 161
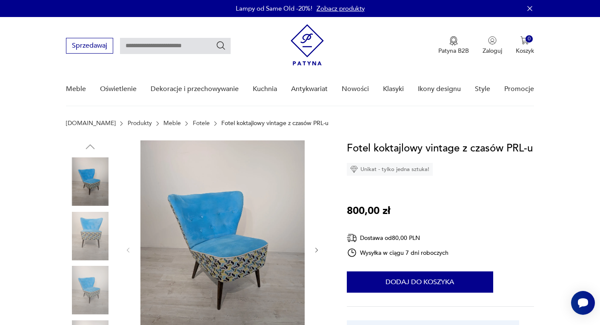
click at [315, 249] on icon "button" at bounding box center [316, 250] width 7 height 7
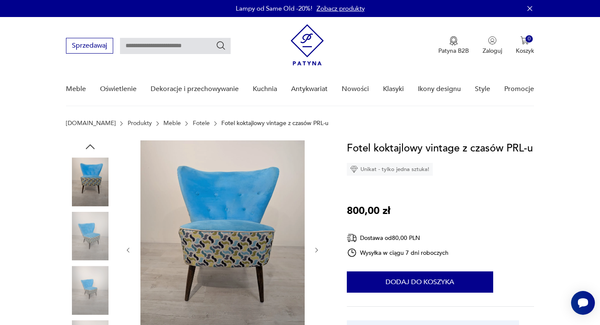
click at [315, 249] on icon "button" at bounding box center [316, 250] width 7 height 7
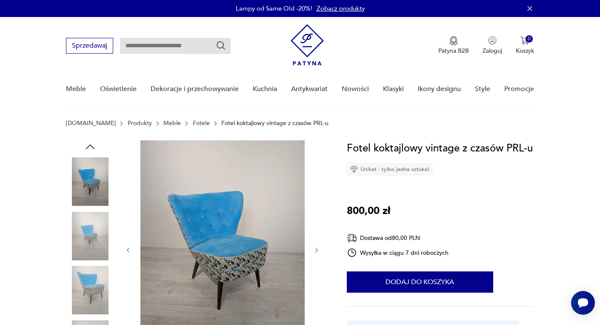
click at [315, 249] on icon "button" at bounding box center [316, 250] width 7 height 7
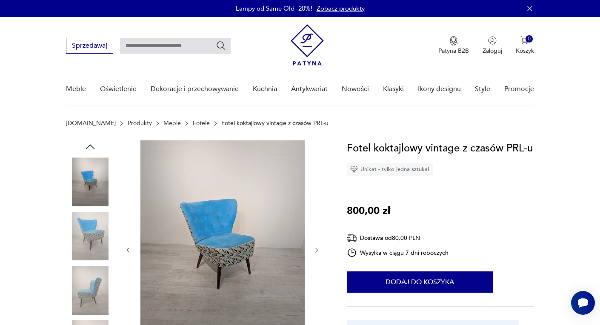
click at [315, 249] on icon "button" at bounding box center [316, 250] width 7 height 7
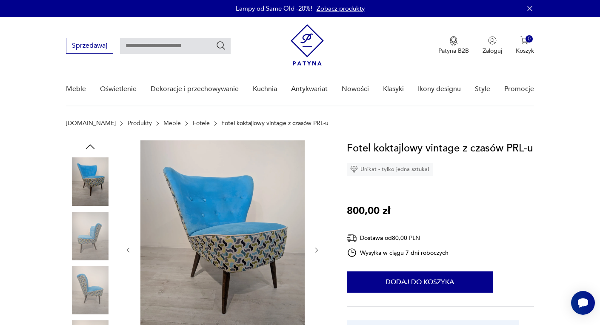
click at [315, 249] on icon "button" at bounding box center [316, 250] width 7 height 7
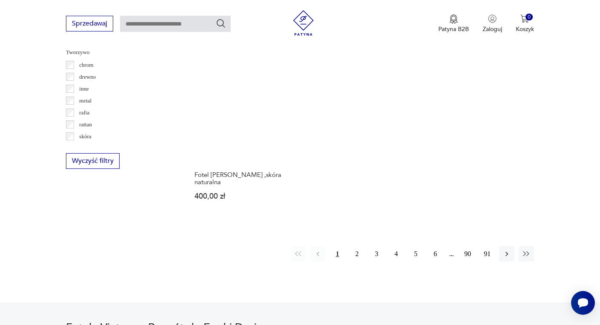
scroll to position [1244, 0]
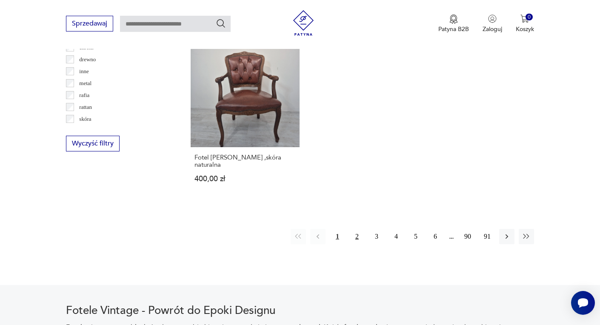
click at [356, 229] on button "2" at bounding box center [356, 236] width 15 height 15
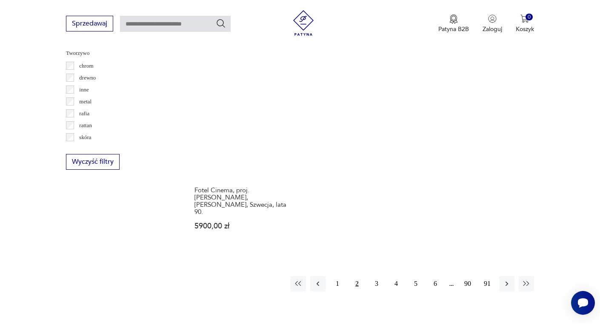
scroll to position [1243, 0]
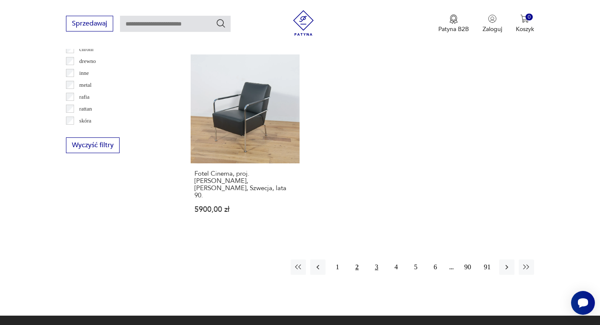
click at [376, 259] on button "3" at bounding box center [376, 266] width 15 height 15
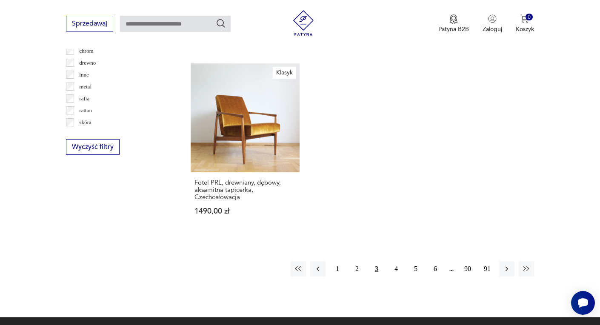
scroll to position [1242, 0]
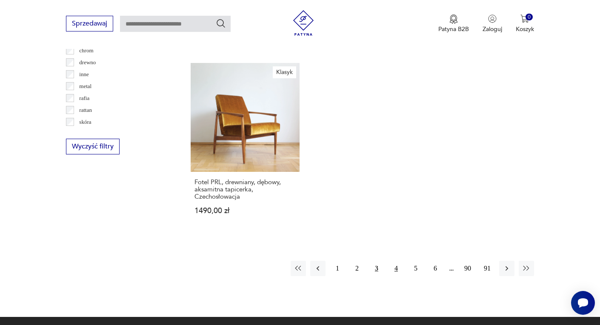
click at [398, 261] on button "4" at bounding box center [395, 268] width 15 height 15
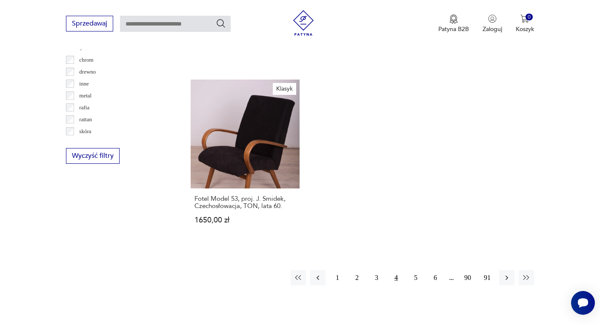
scroll to position [1252, 0]
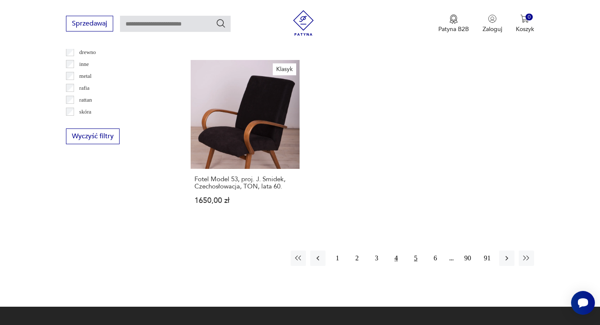
click at [416, 251] on button "5" at bounding box center [415, 258] width 15 height 15
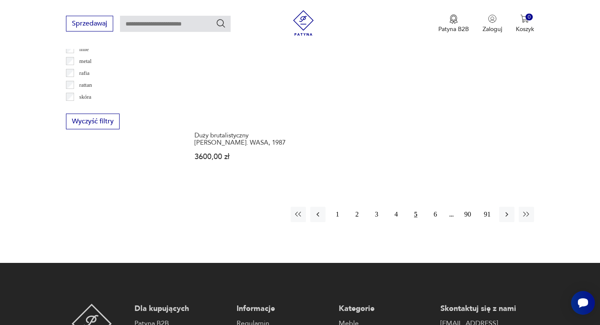
scroll to position [1261, 0]
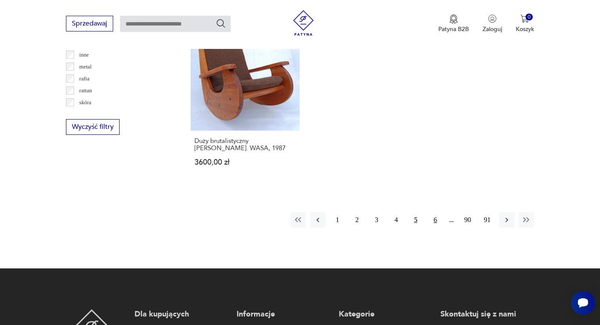
click at [435, 212] on button "6" at bounding box center [434, 219] width 15 height 15
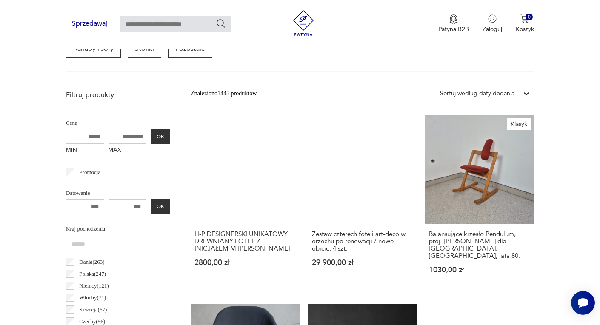
scroll to position [290, 0]
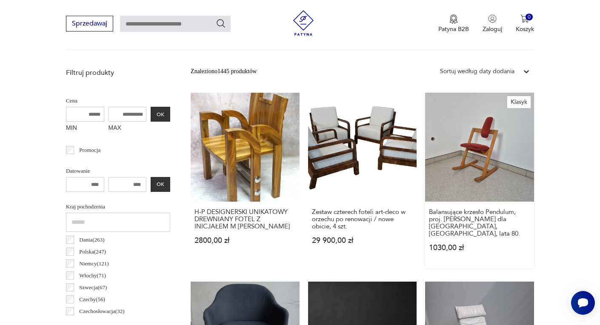
click at [475, 145] on link "Klasyk Balansujące krzesło Pendulum, proj. [PERSON_NAME] dla Stokke, [GEOGRAPHI…" at bounding box center [479, 180] width 109 height 175
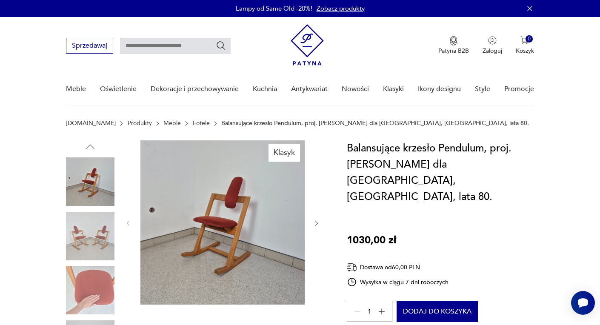
click at [221, 228] on img at bounding box center [222, 222] width 164 height 164
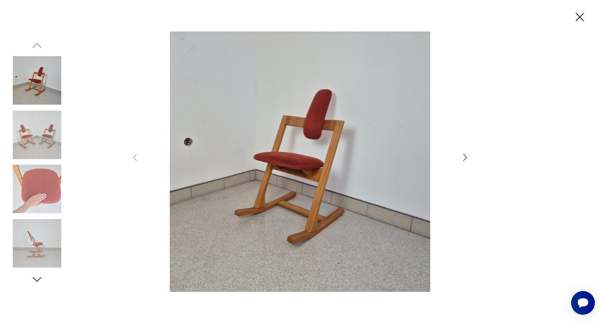
click at [461, 159] on icon "button" at bounding box center [465, 157] width 10 height 10
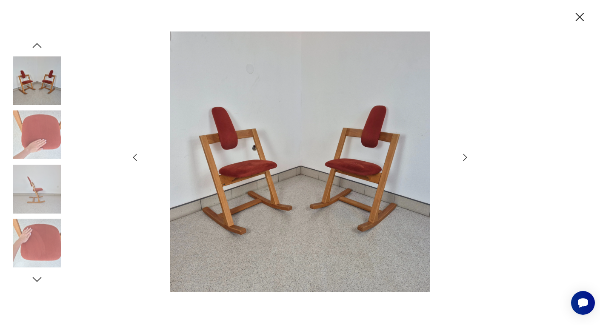
click at [461, 159] on icon "button" at bounding box center [465, 157] width 10 height 10
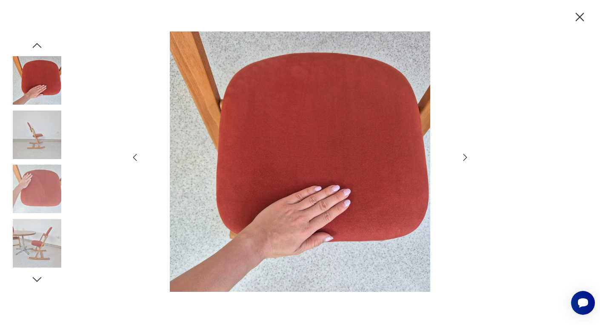
click at [461, 159] on icon "button" at bounding box center [465, 157] width 10 height 10
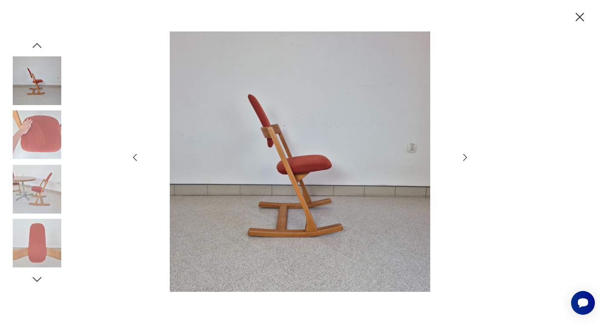
click at [461, 159] on icon "button" at bounding box center [465, 157] width 10 height 10
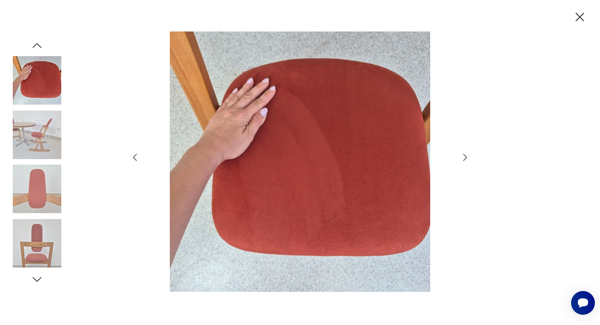
click at [461, 159] on icon "button" at bounding box center [465, 157] width 10 height 10
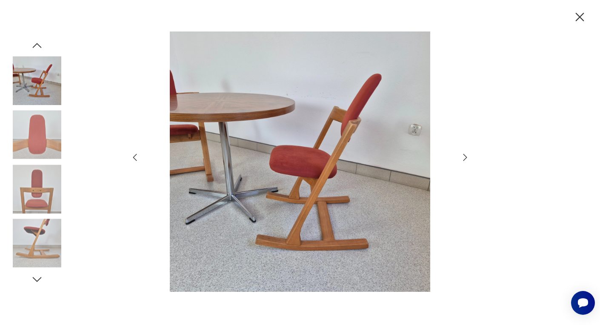
click at [581, 17] on icon "button" at bounding box center [579, 17] width 15 height 15
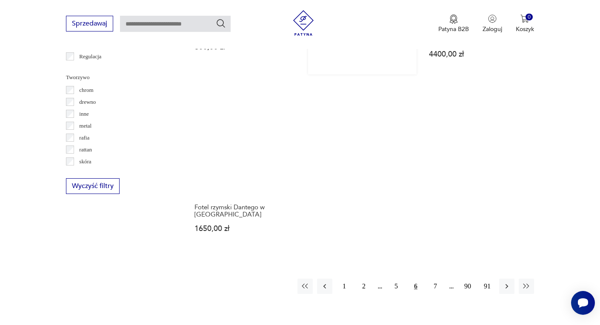
scroll to position [1205, 0]
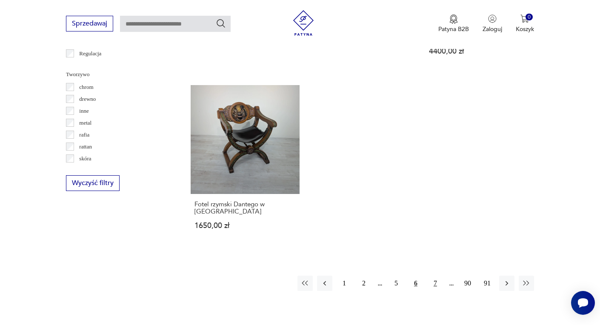
click at [437, 276] on button "7" at bounding box center [434, 283] width 15 height 15
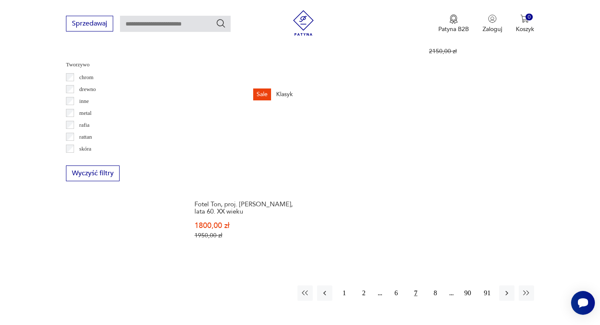
scroll to position [1216, 0]
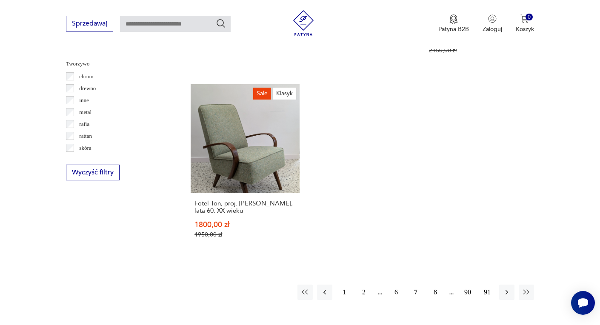
click at [399, 285] on button "6" at bounding box center [395, 292] width 15 height 15
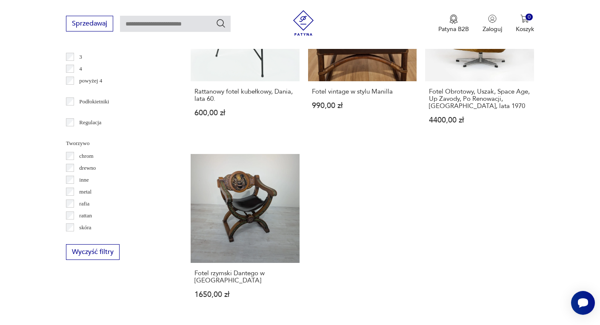
scroll to position [1127, 0]
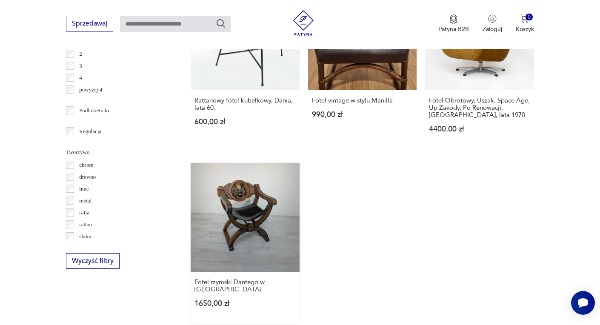
click at [253, 200] on link "Fotel rzymski Dantego w [GEOGRAPHIC_DATA] 1650,00 zł" at bounding box center [245, 243] width 109 height 161
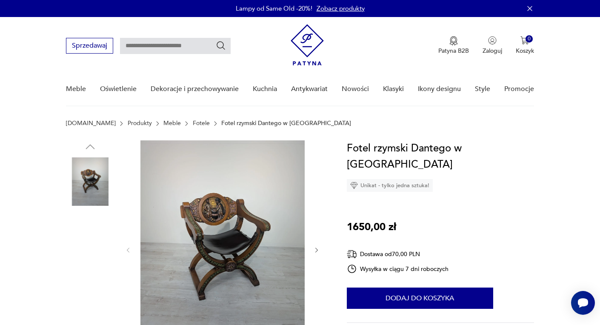
click at [200, 222] on img at bounding box center [222, 249] width 164 height 218
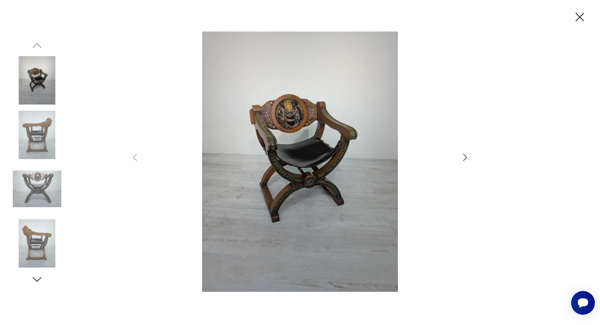
click at [457, 157] on div at bounding box center [300, 162] width 340 height 262
click at [466, 155] on icon "button" at bounding box center [465, 157] width 10 height 10
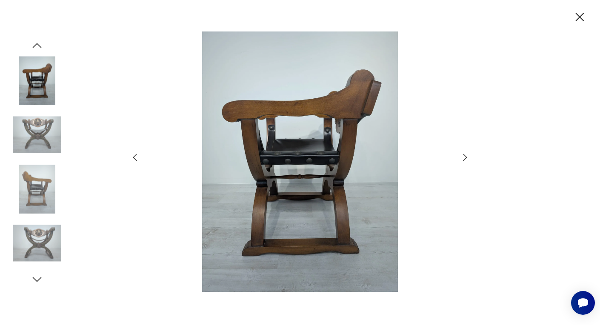
click at [466, 155] on icon "button" at bounding box center [465, 157] width 10 height 10
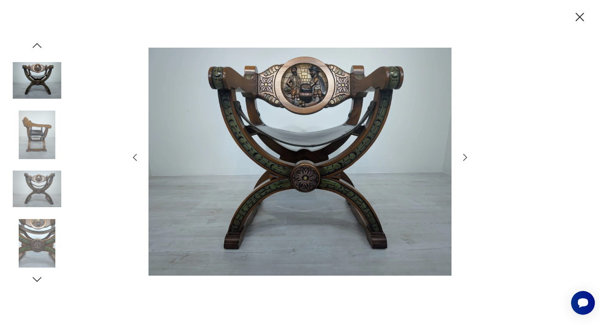
click at [466, 155] on icon "button" at bounding box center [465, 157] width 10 height 10
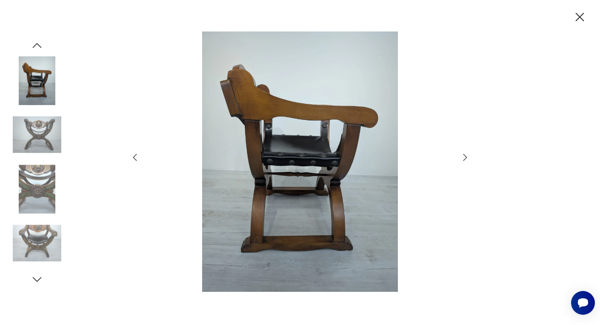
click at [466, 155] on icon "button" at bounding box center [465, 157] width 10 height 10
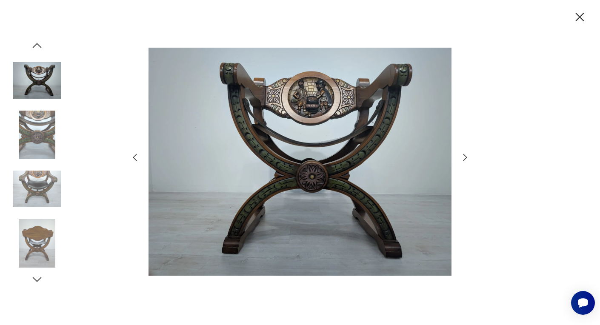
click at [466, 155] on icon "button" at bounding box center [465, 157] width 10 height 10
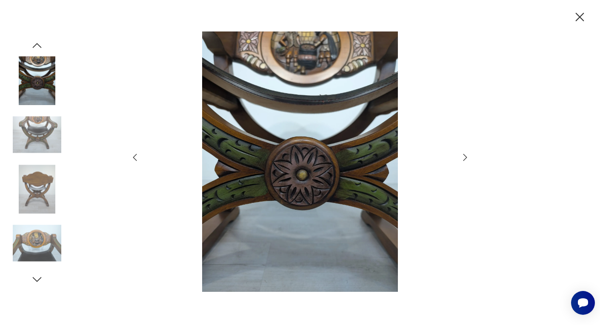
click at [466, 155] on icon "button" at bounding box center [465, 157] width 10 height 10
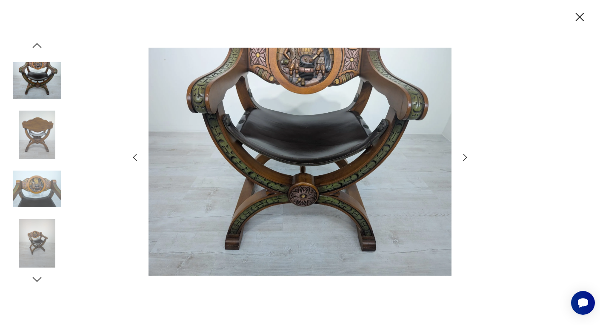
click at [466, 155] on icon "button" at bounding box center [465, 157] width 10 height 10
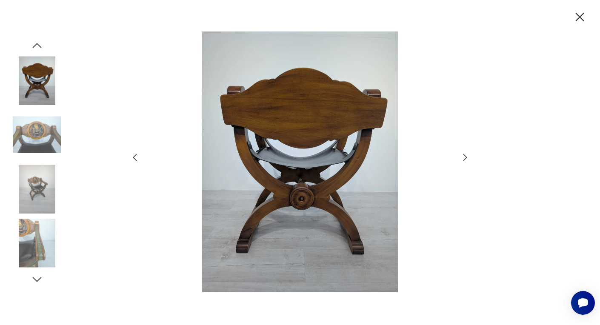
click at [466, 155] on icon "button" at bounding box center [465, 157] width 10 height 10
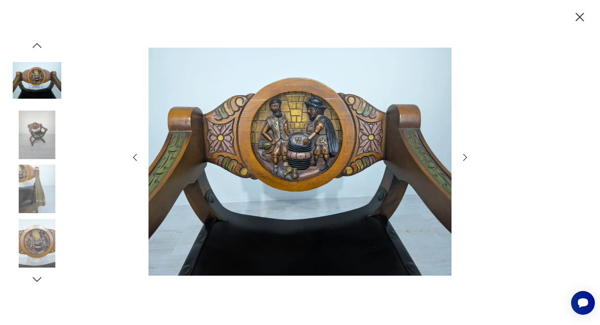
click at [578, 16] on icon "button" at bounding box center [579, 17] width 9 height 9
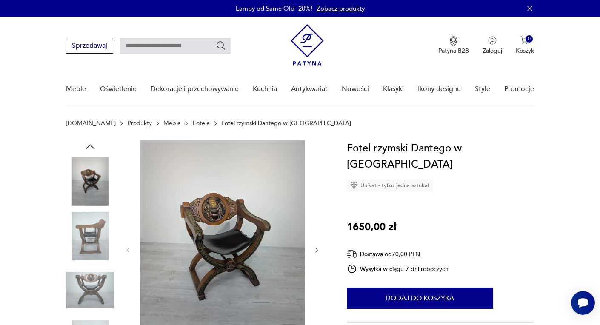
click at [578, 16] on div "Lampy od Same Old -20%! Zobacz produkty" at bounding box center [300, 8] width 600 height 17
